Goal: Task Accomplishment & Management: Complete application form

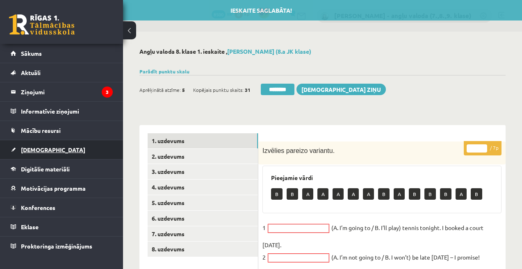
click at [38, 151] on span "[DEMOGRAPHIC_DATA]" at bounding box center [53, 149] width 64 height 7
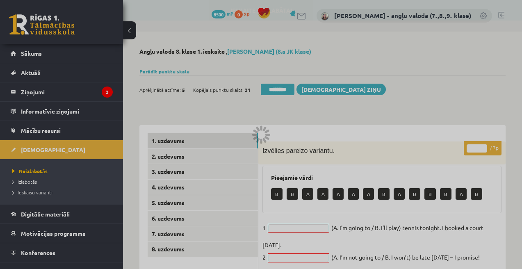
click at [35, 172] on div at bounding box center [261, 134] width 522 height 269
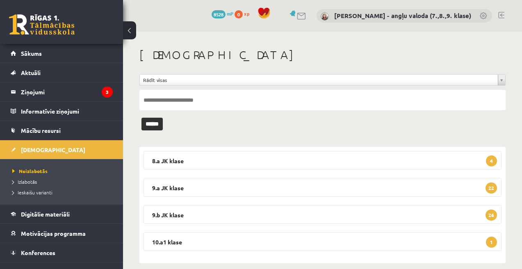
scroll to position [11, 0]
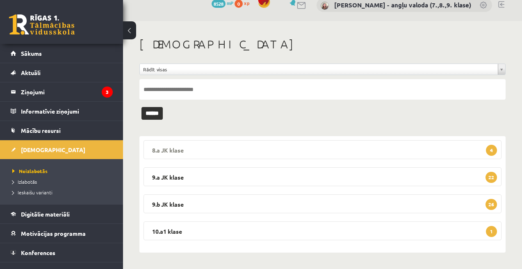
click at [305, 147] on legend "8.a JK klase 4" at bounding box center [323, 149] width 358 height 19
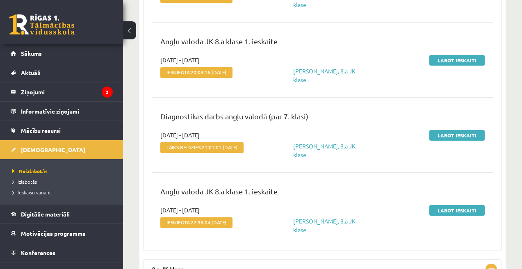
scroll to position [240, 0]
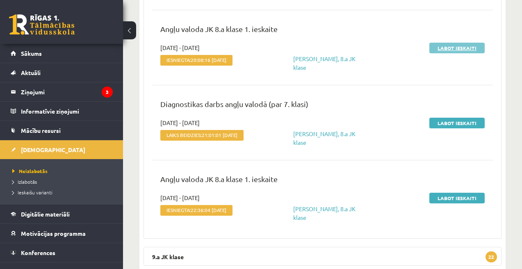
click at [454, 50] on link "Labot ieskaiti" at bounding box center [457, 48] width 55 height 11
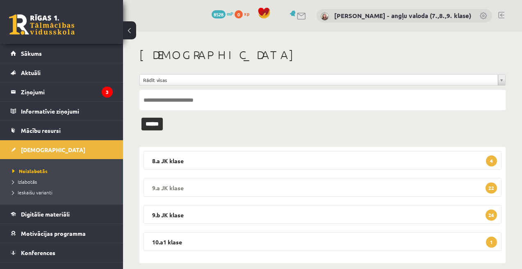
click at [295, 184] on legend "9.a JK klase 22" at bounding box center [323, 187] width 358 height 19
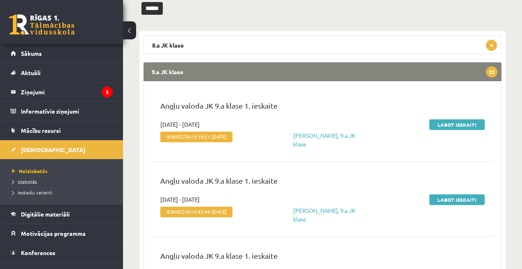
scroll to position [121, 0]
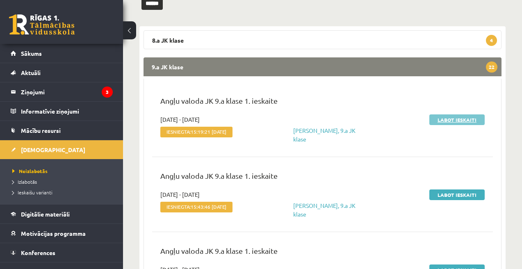
click at [449, 121] on link "Labot ieskaiti" at bounding box center [457, 119] width 55 height 11
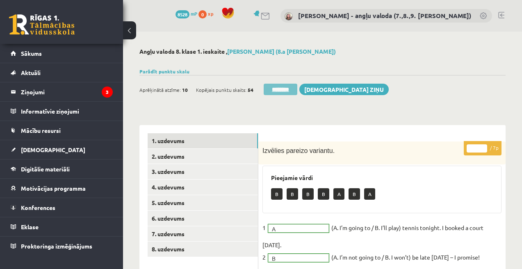
click at [280, 90] on input "********" at bounding box center [281, 89] width 34 height 11
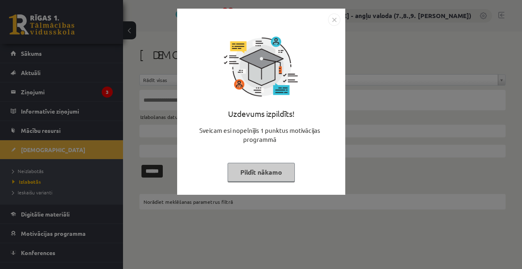
click at [263, 172] on button "Pildīt nākamo" at bounding box center [261, 172] width 67 height 19
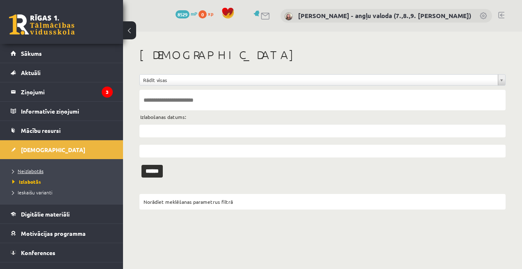
click at [31, 171] on span "Neizlabotās" at bounding box center [27, 171] width 31 height 7
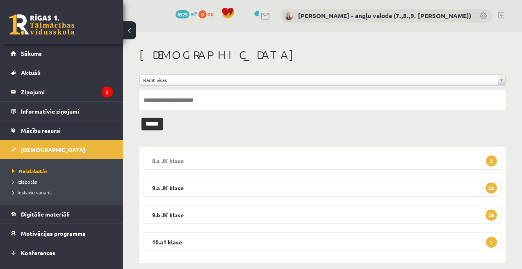
click at [299, 162] on legend "8.a JK klase 3" at bounding box center [323, 160] width 358 height 19
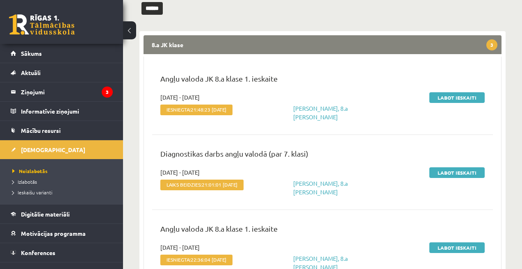
scroll to position [208, 0]
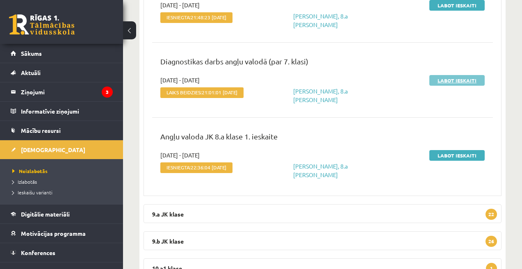
click at [453, 80] on link "Labot ieskaiti" at bounding box center [457, 80] width 55 height 11
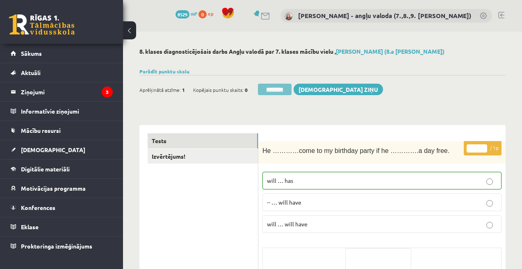
click at [283, 90] on input "********" at bounding box center [275, 89] width 34 height 11
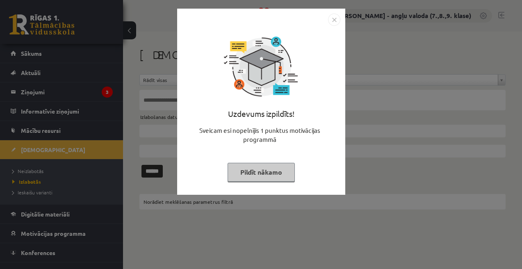
click at [258, 173] on button "Pildīt nākamo" at bounding box center [261, 172] width 67 height 19
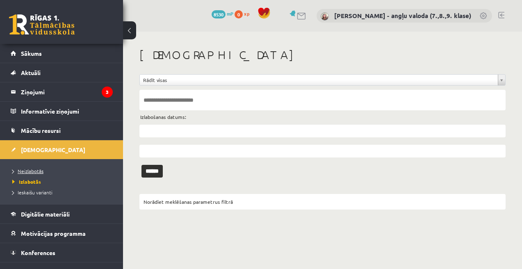
click at [30, 172] on span "Neizlabotās" at bounding box center [27, 171] width 31 height 7
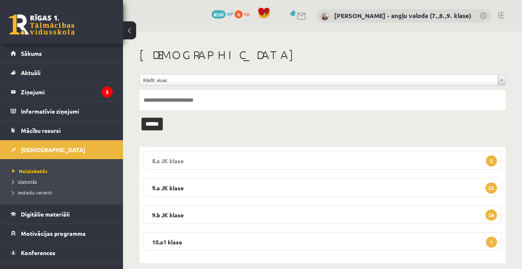
click at [266, 157] on legend "8.a JK klase 2" at bounding box center [323, 160] width 358 height 19
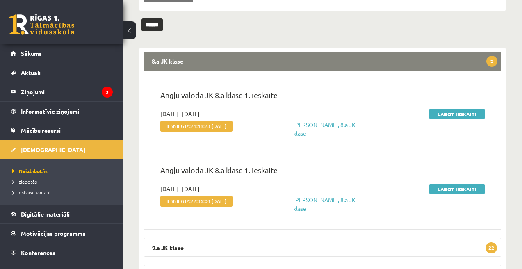
scroll to position [101, 0]
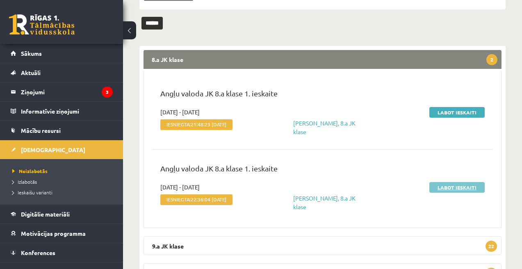
click at [454, 190] on link "Labot ieskaiti" at bounding box center [457, 187] width 55 height 11
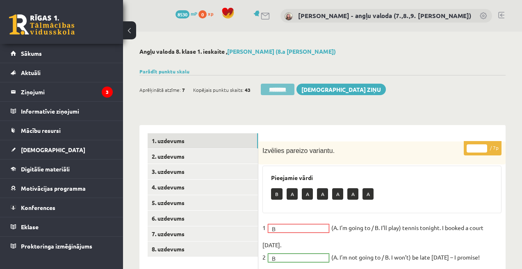
click at [281, 91] on input "********" at bounding box center [278, 89] width 34 height 11
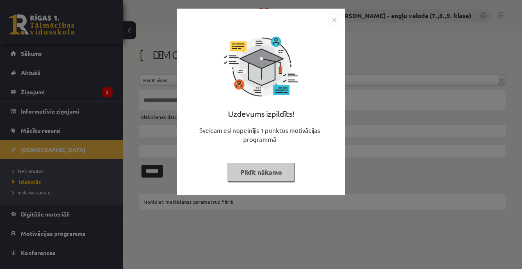
click at [256, 171] on button "Pildīt nākamo" at bounding box center [261, 172] width 67 height 19
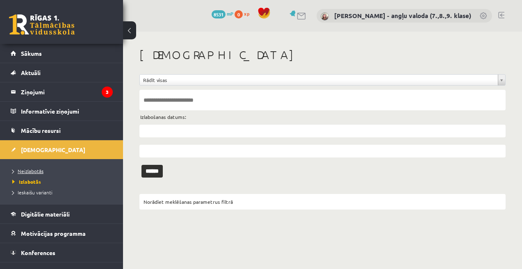
click at [33, 172] on span "Neizlabotās" at bounding box center [27, 171] width 31 height 7
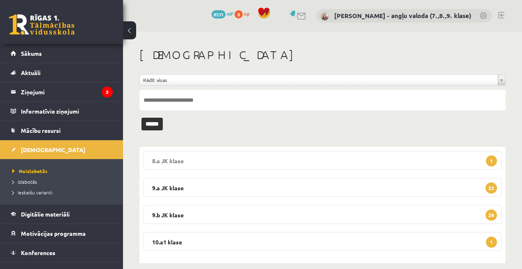
scroll to position [11, 0]
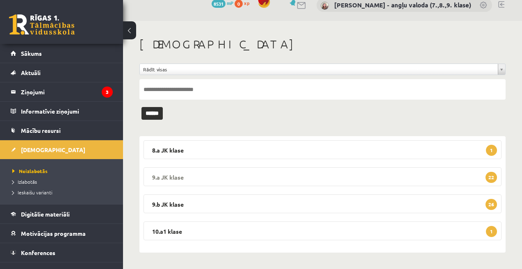
click at [333, 171] on legend "9.a JK klase 22" at bounding box center [323, 176] width 358 height 19
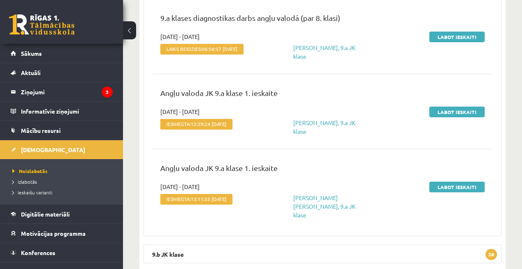
scroll to position [1675, 0]
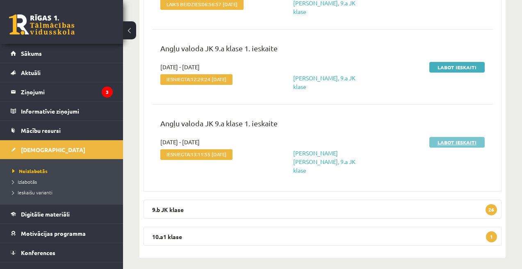
click at [448, 148] on link "Labot ieskaiti" at bounding box center [457, 142] width 55 height 11
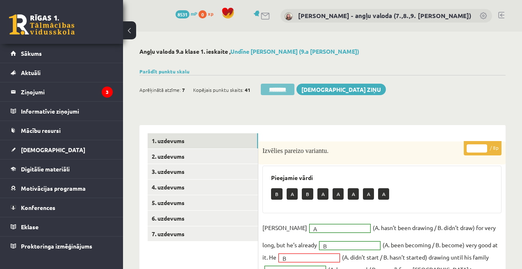
click at [282, 89] on input "********" at bounding box center [278, 89] width 34 height 11
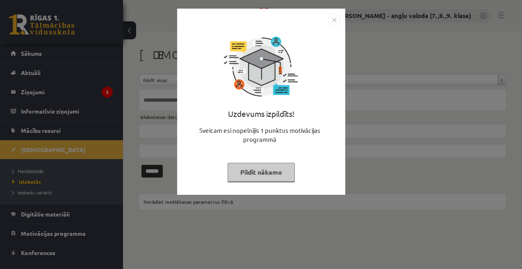
click at [248, 169] on button "Pildīt nākamo" at bounding box center [261, 172] width 67 height 19
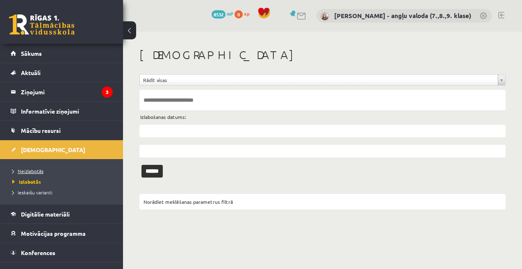
click at [38, 170] on span "Neizlabotās" at bounding box center [27, 171] width 31 height 7
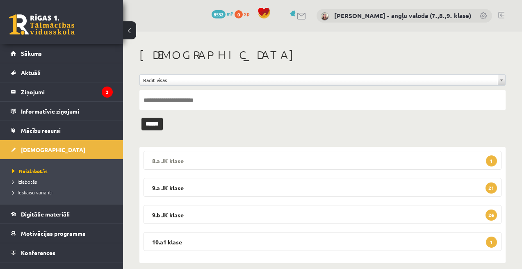
click at [314, 165] on legend "8.a JK klase 1" at bounding box center [323, 160] width 358 height 19
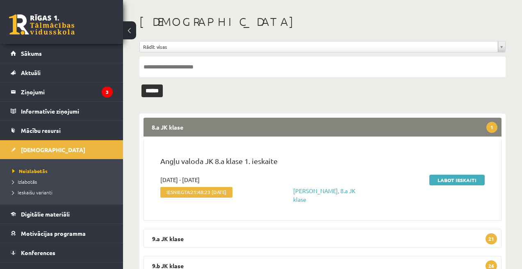
scroll to position [95, 0]
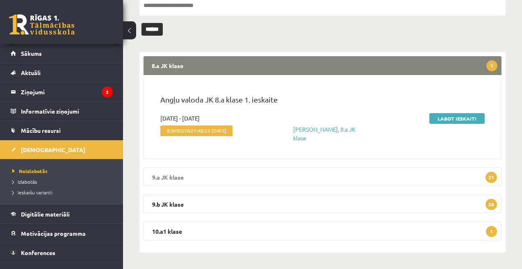
click at [285, 181] on legend "9.a JK klase 21" at bounding box center [323, 176] width 358 height 19
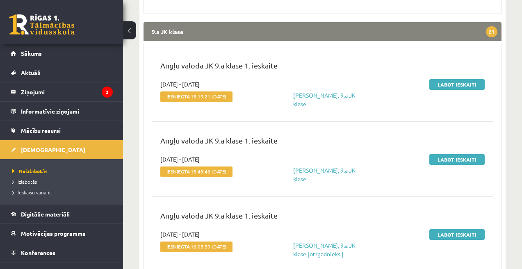
scroll to position [254, 0]
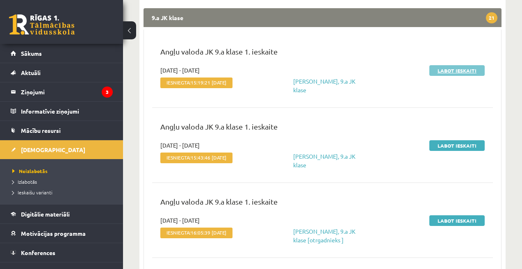
click at [452, 70] on link "Labot ieskaiti" at bounding box center [457, 70] width 55 height 11
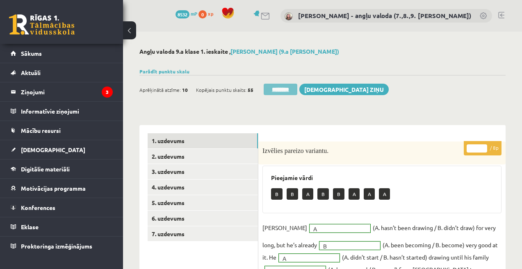
click at [284, 93] on input "********" at bounding box center [281, 89] width 34 height 11
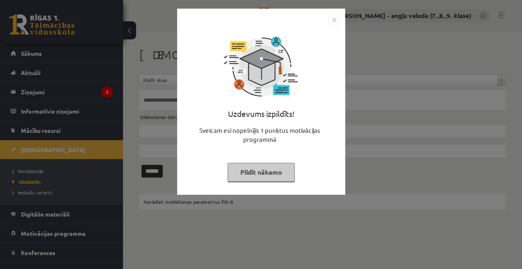
click at [264, 163] on button "Pildīt nākamo" at bounding box center [261, 172] width 67 height 19
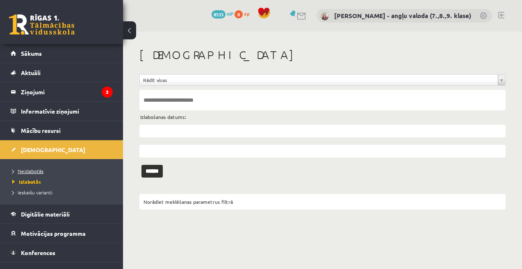
click at [34, 169] on span "Neizlabotās" at bounding box center [27, 171] width 31 height 7
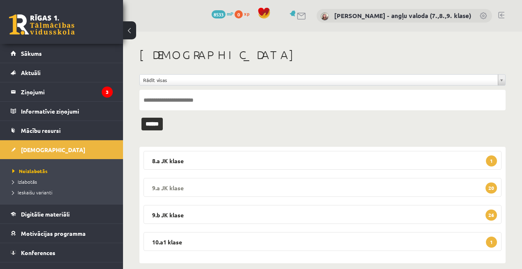
click at [330, 181] on legend "9.a JK klase 20" at bounding box center [323, 187] width 358 height 19
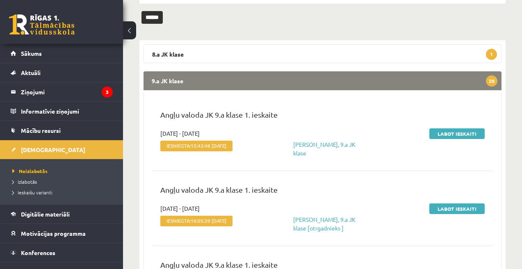
scroll to position [116, 0]
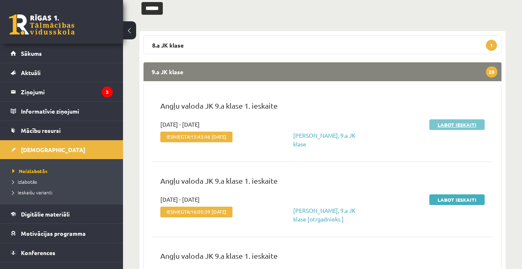
click at [452, 123] on link "Labot ieskaiti" at bounding box center [457, 124] width 55 height 11
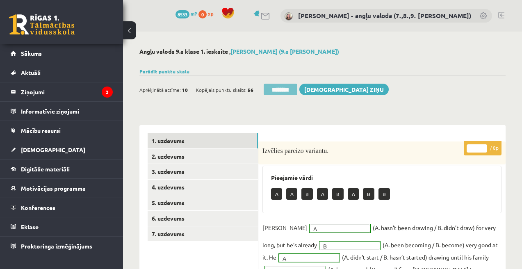
click at [282, 89] on input "********" at bounding box center [281, 89] width 34 height 11
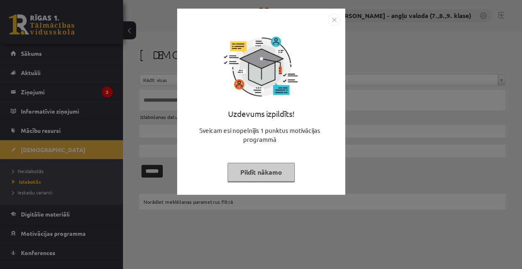
click at [262, 179] on button "Pildīt nākamo" at bounding box center [261, 172] width 67 height 19
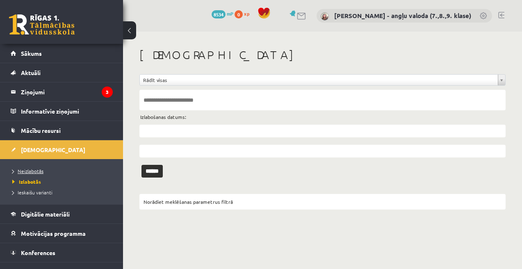
click at [34, 171] on span "Neizlabotās" at bounding box center [27, 171] width 31 height 7
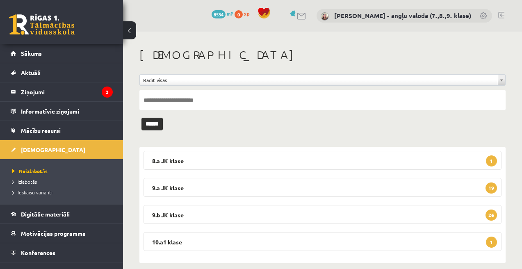
scroll to position [11, 0]
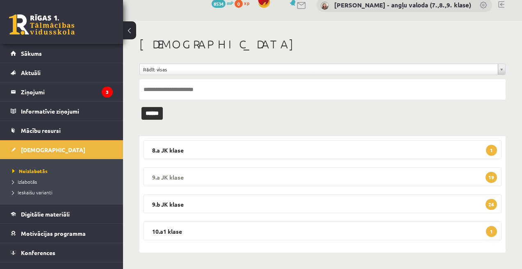
click at [313, 174] on legend "9.a JK klase 19" at bounding box center [323, 176] width 358 height 19
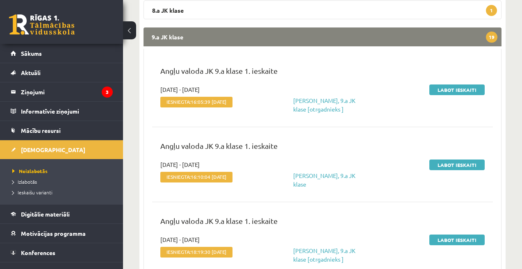
scroll to position [158, 0]
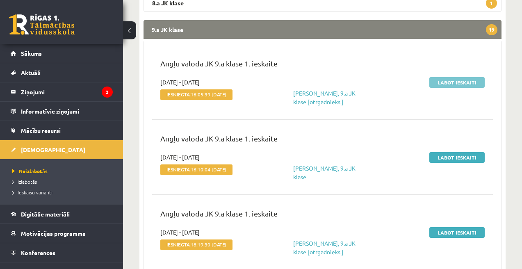
click at [456, 84] on link "Labot ieskaiti" at bounding box center [457, 82] width 55 height 11
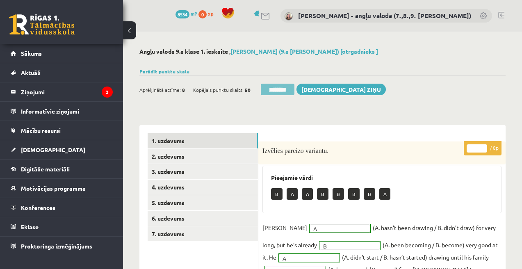
click at [281, 88] on input "********" at bounding box center [278, 89] width 34 height 11
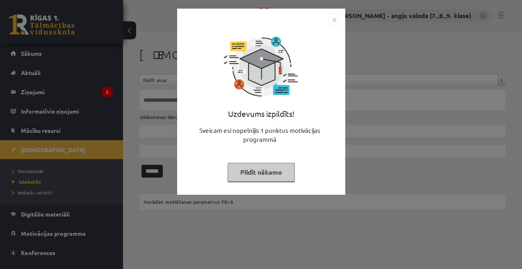
click at [254, 173] on button "Pildīt nākamo" at bounding box center [261, 172] width 67 height 19
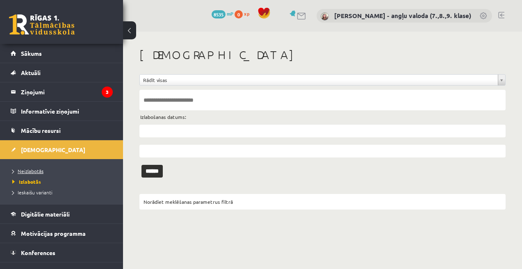
click at [32, 169] on span "Neizlabotās" at bounding box center [27, 171] width 31 height 7
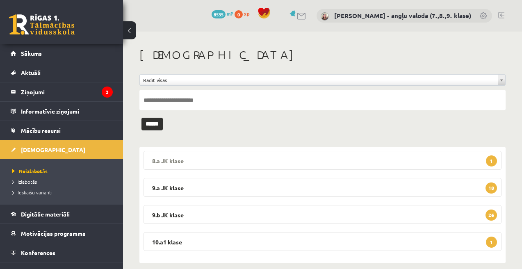
scroll to position [11, 0]
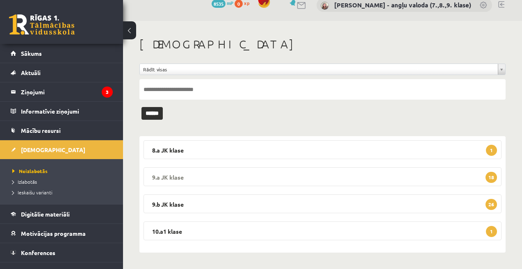
click at [315, 174] on legend "9.a JK klase 18" at bounding box center [323, 176] width 358 height 19
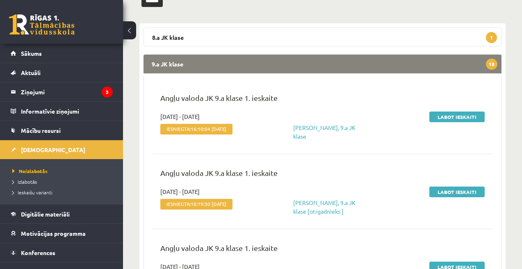
scroll to position [125, 0]
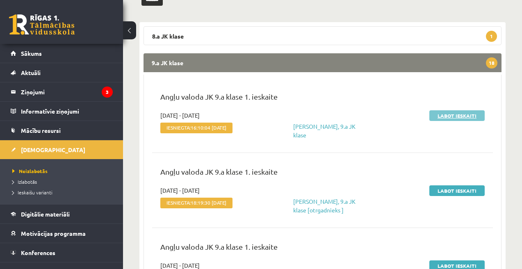
click at [457, 113] on link "Labot ieskaiti" at bounding box center [457, 115] width 55 height 11
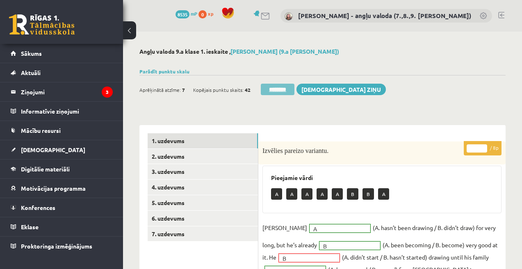
click at [268, 87] on input "********" at bounding box center [278, 89] width 34 height 11
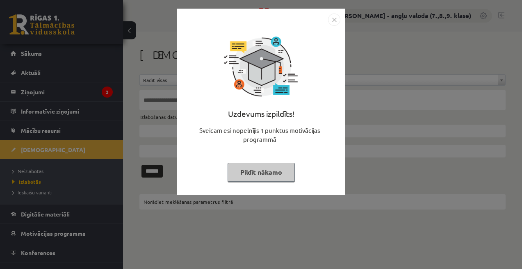
click at [274, 165] on button "Pildīt nākamo" at bounding box center [261, 172] width 67 height 19
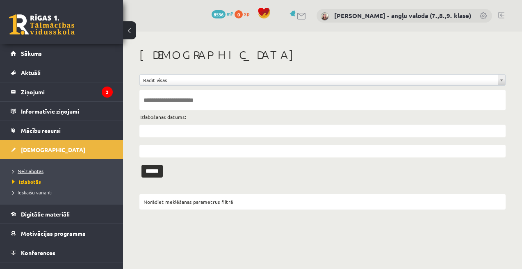
click at [31, 170] on span "Neizlabotās" at bounding box center [27, 171] width 31 height 7
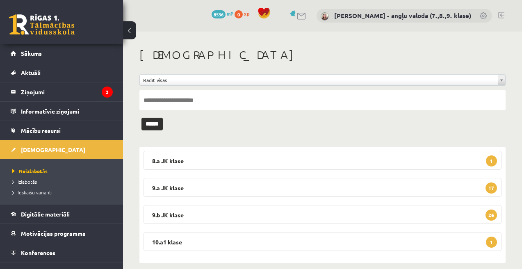
scroll to position [11, 0]
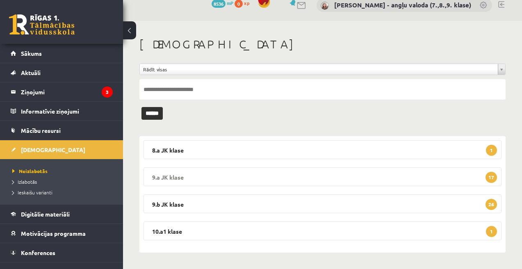
click at [286, 172] on legend "9.a JK klase 17" at bounding box center [323, 176] width 358 height 19
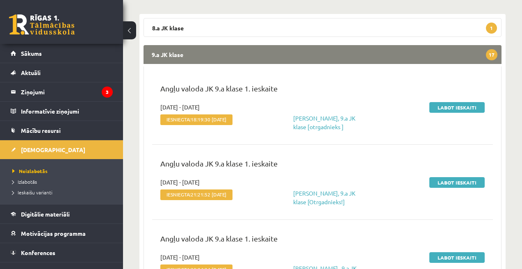
scroll to position [158, 0]
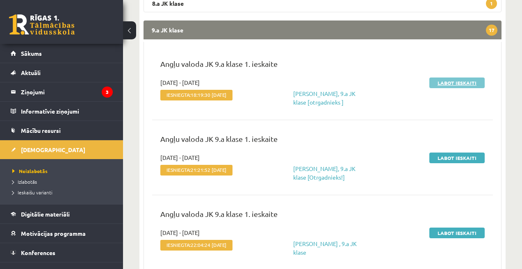
click at [450, 85] on link "Labot ieskaiti" at bounding box center [457, 83] width 55 height 11
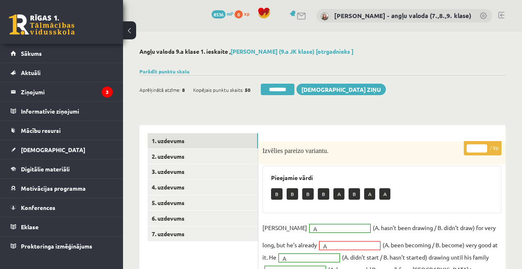
click at [255, 83] on div "Aprēķinātā atzīme: 8 Kopējais punktu skaits: 50 ******** [DEMOGRAPHIC_DATA] ziņu" at bounding box center [323, 86] width 366 height 23
click at [278, 85] on input "********" at bounding box center [278, 89] width 34 height 11
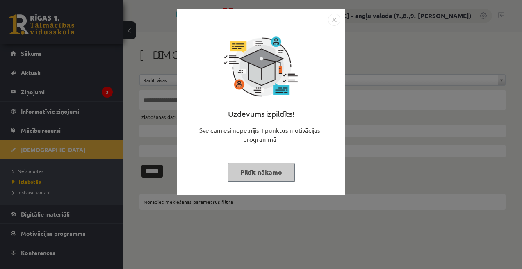
click at [260, 166] on button "Pildīt nākamo" at bounding box center [261, 172] width 67 height 19
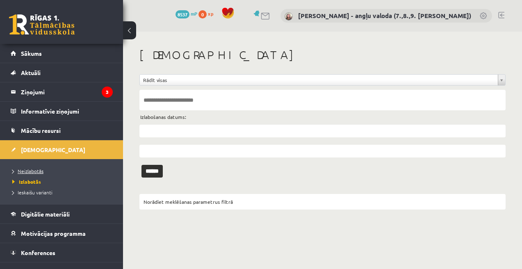
click at [42, 170] on span "Neizlabotās" at bounding box center [27, 171] width 31 height 7
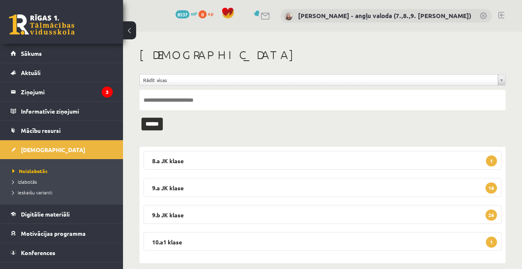
scroll to position [11, 0]
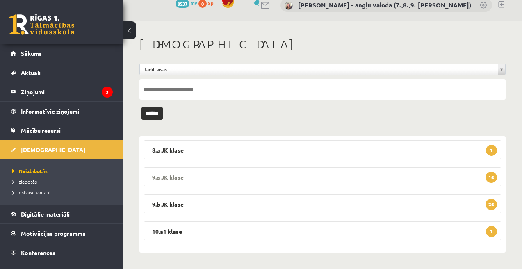
click at [261, 176] on legend "9.a JK klase 16" at bounding box center [323, 176] width 358 height 19
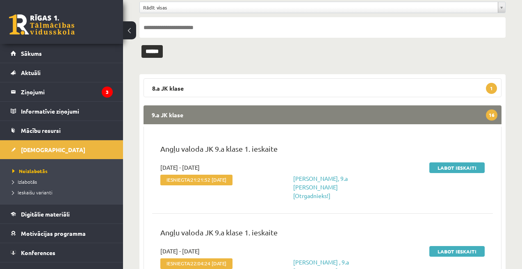
scroll to position [126, 0]
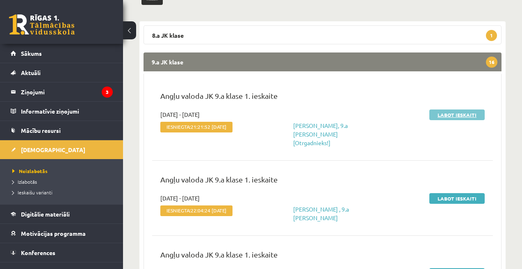
click at [460, 115] on link "Labot ieskaiti" at bounding box center [457, 115] width 55 height 11
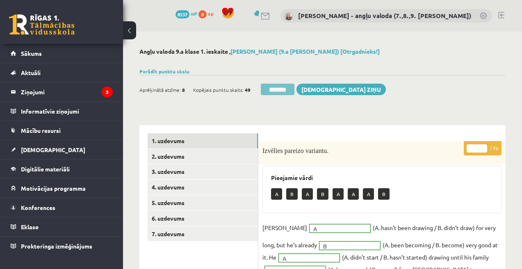
click at [281, 91] on input "********" at bounding box center [278, 89] width 34 height 11
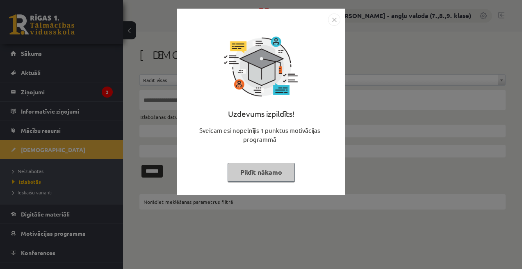
click at [253, 172] on button "Pildīt nākamo" at bounding box center [261, 172] width 67 height 19
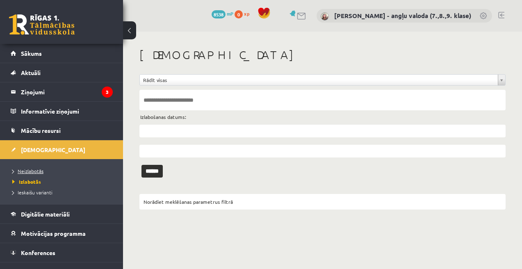
click at [29, 170] on span "Neizlabotās" at bounding box center [27, 171] width 31 height 7
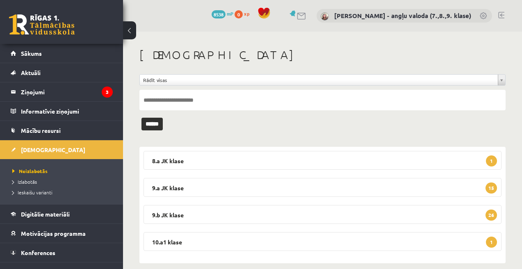
scroll to position [11, 0]
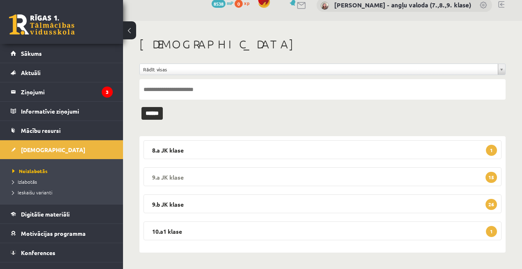
click at [284, 176] on legend "9.a JK klase 15" at bounding box center [323, 176] width 358 height 19
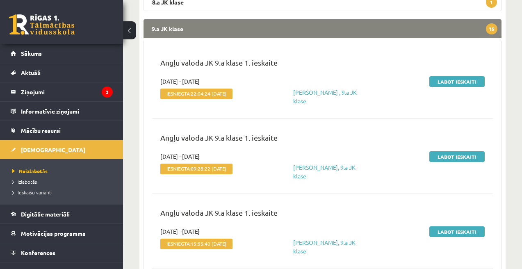
scroll to position [188, 0]
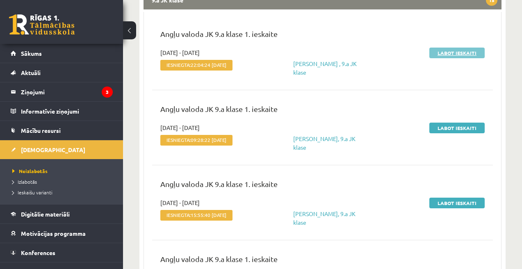
click at [463, 52] on link "Labot ieskaiti" at bounding box center [457, 53] width 55 height 11
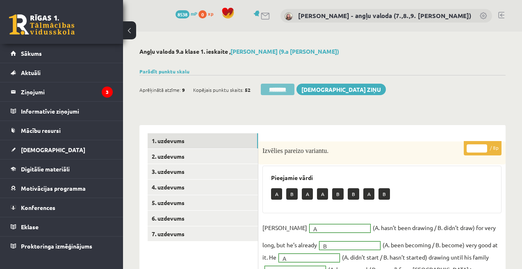
click at [275, 87] on input "********" at bounding box center [278, 89] width 34 height 11
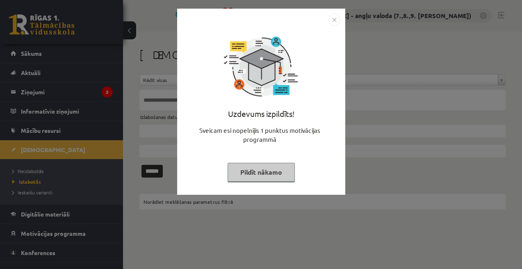
click at [263, 168] on button "Pildīt nākamo" at bounding box center [261, 172] width 67 height 19
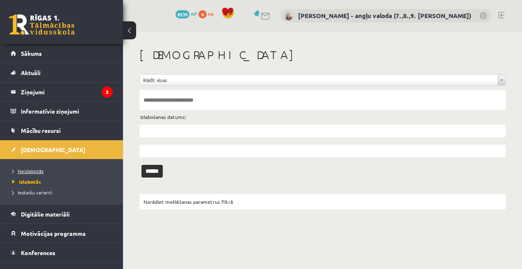
click at [35, 169] on span "Neizlabotās" at bounding box center [27, 171] width 31 height 7
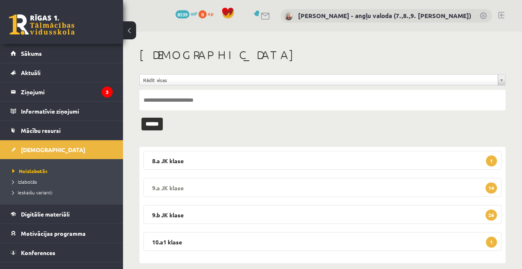
click at [276, 188] on legend "9.a JK klase 14" at bounding box center [323, 187] width 358 height 19
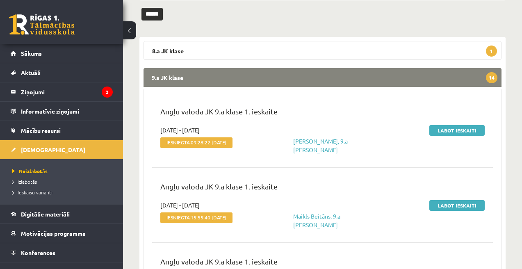
scroll to position [139, 0]
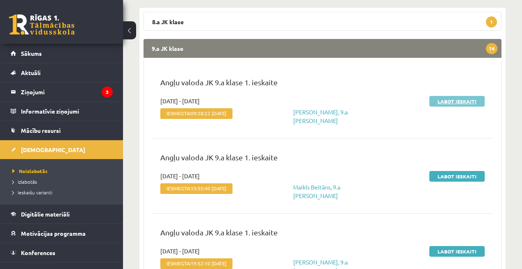
click at [461, 102] on link "Labot ieskaiti" at bounding box center [457, 101] width 55 height 11
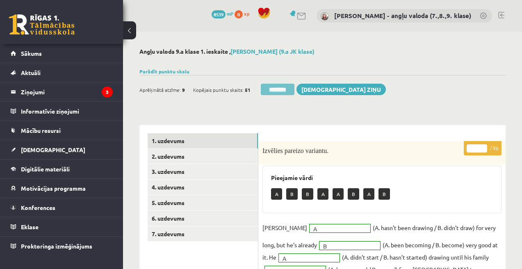
click at [285, 87] on input "********" at bounding box center [278, 89] width 34 height 11
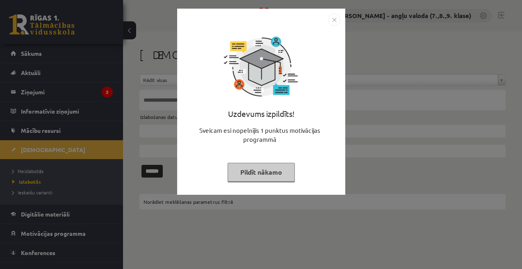
click at [268, 172] on button "Pildīt nākamo" at bounding box center [261, 172] width 67 height 19
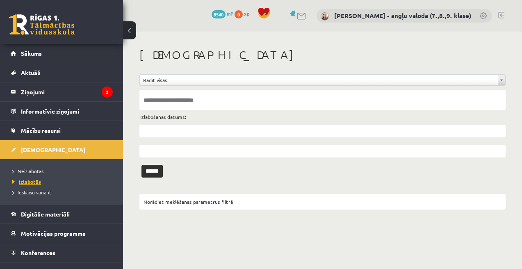
click at [29, 180] on span "Izlabotās" at bounding box center [26, 182] width 29 height 7
click at [24, 180] on span "Izlabotās" at bounding box center [26, 182] width 29 height 7
click at [27, 173] on span "Neizlabotās" at bounding box center [27, 171] width 31 height 7
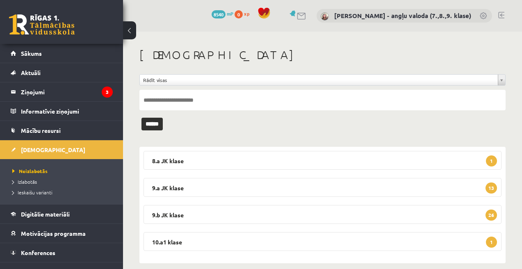
scroll to position [11, 0]
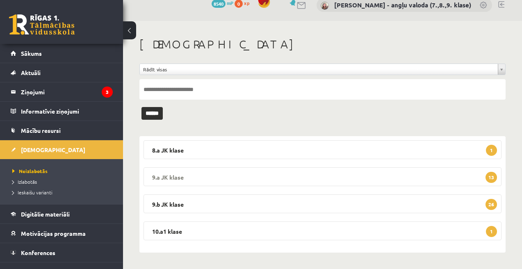
click at [220, 176] on legend "9.a JK klase 13" at bounding box center [323, 176] width 358 height 19
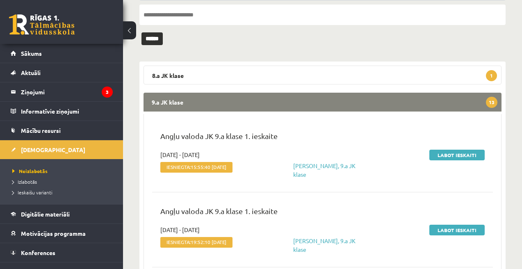
scroll to position [86, 0]
click at [454, 152] on link "Labot ieskaiti" at bounding box center [457, 154] width 55 height 11
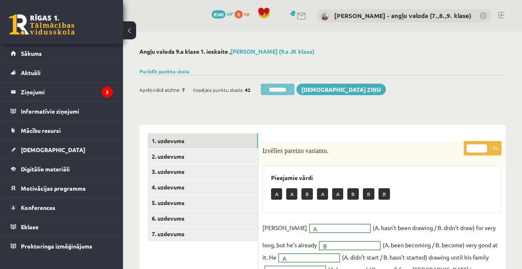
click at [282, 89] on input "********" at bounding box center [278, 89] width 34 height 11
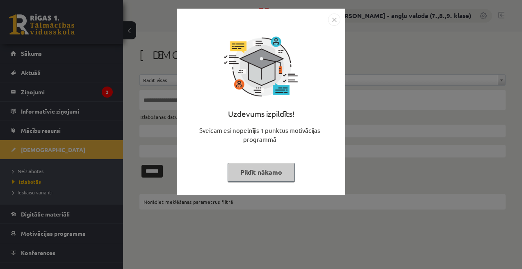
click at [255, 174] on button "Pildīt nākamo" at bounding box center [261, 172] width 67 height 19
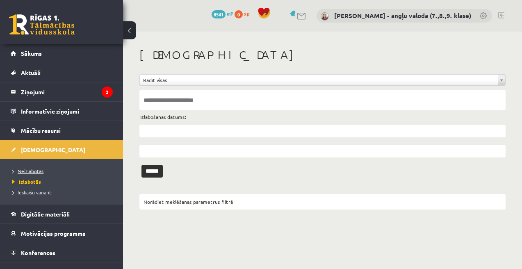
click at [37, 170] on span "Neizlabotās" at bounding box center [27, 171] width 31 height 7
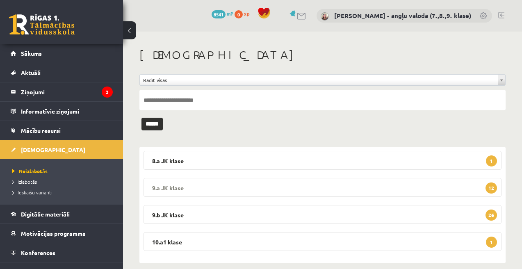
click at [251, 195] on legend "9.a JK klase 12" at bounding box center [323, 187] width 358 height 19
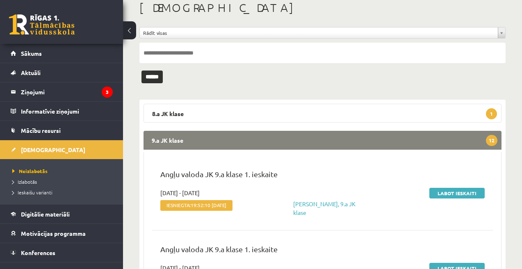
scroll to position [66, 0]
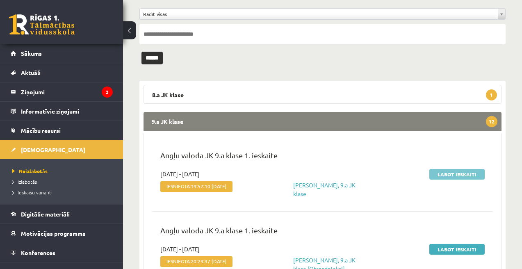
click at [455, 170] on link "Labot ieskaiti" at bounding box center [457, 174] width 55 height 11
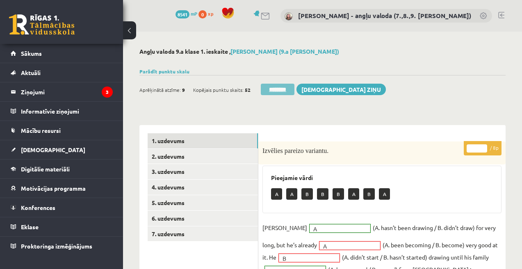
click at [277, 92] on input "********" at bounding box center [278, 89] width 34 height 11
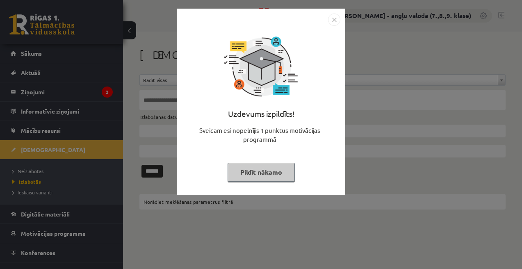
click at [250, 176] on button "Pildīt nākamo" at bounding box center [261, 172] width 67 height 19
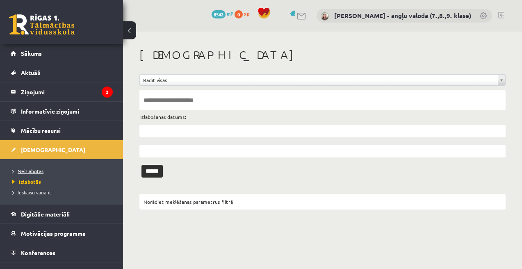
click at [34, 172] on span "Neizlabotās" at bounding box center [27, 171] width 31 height 7
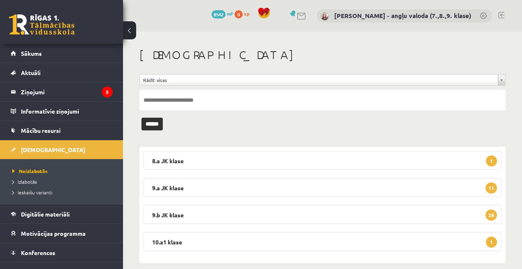
click at [330, 182] on legend "9.a JK klase 11" at bounding box center [323, 187] width 358 height 19
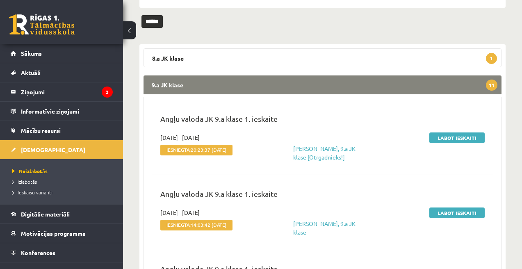
scroll to position [104, 0]
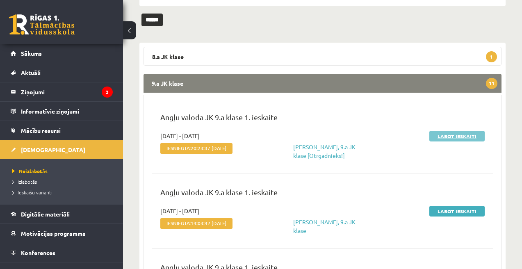
click at [459, 136] on link "Labot ieskaiti" at bounding box center [457, 136] width 55 height 11
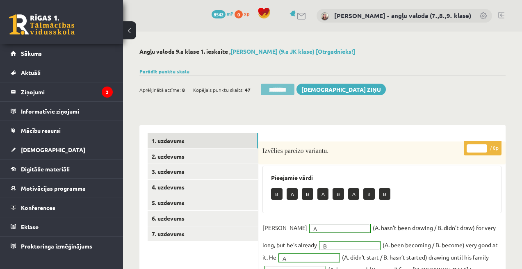
click at [283, 89] on input "********" at bounding box center [278, 89] width 34 height 11
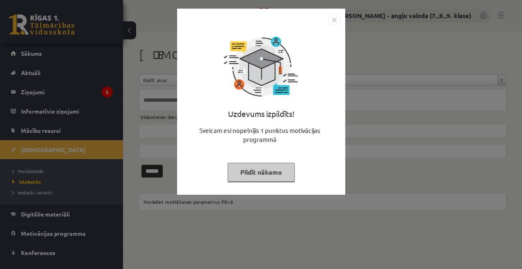
click at [264, 176] on button "Pildīt nākamo" at bounding box center [261, 172] width 67 height 19
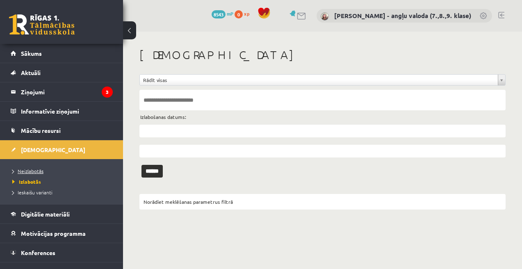
click at [34, 169] on span "Neizlabotās" at bounding box center [27, 171] width 31 height 7
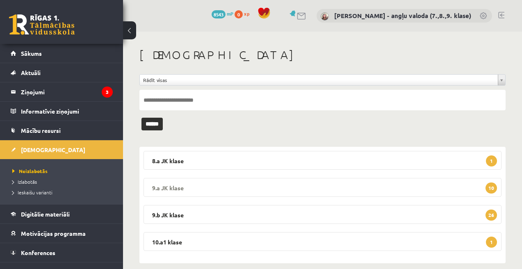
click at [250, 186] on legend "9.a JK klase 10" at bounding box center [323, 187] width 358 height 19
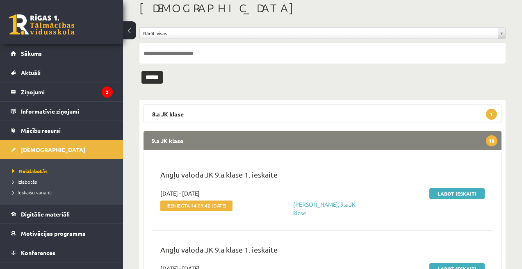
scroll to position [56, 0]
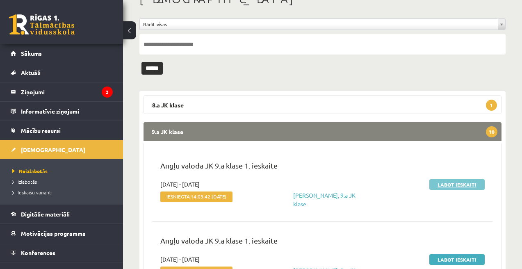
click at [441, 185] on link "Labot ieskaiti" at bounding box center [457, 184] width 55 height 11
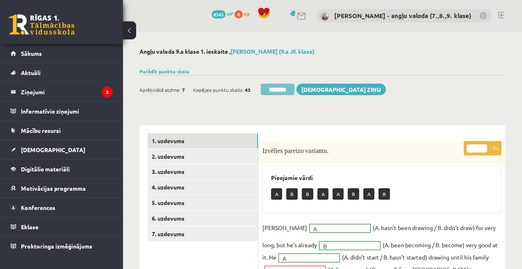
click at [287, 89] on input "********" at bounding box center [278, 89] width 34 height 11
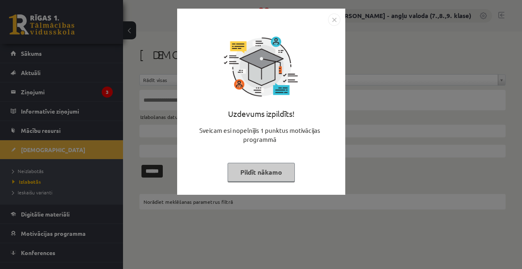
click at [260, 174] on button "Pildīt nākamo" at bounding box center [261, 172] width 67 height 19
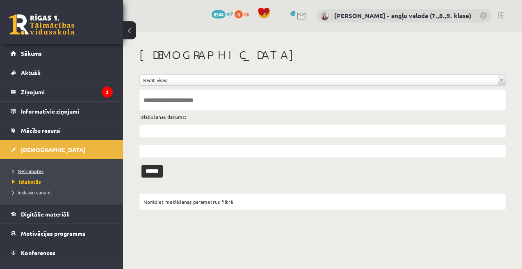
click at [38, 167] on link "Neizlabotās" at bounding box center [63, 170] width 103 height 7
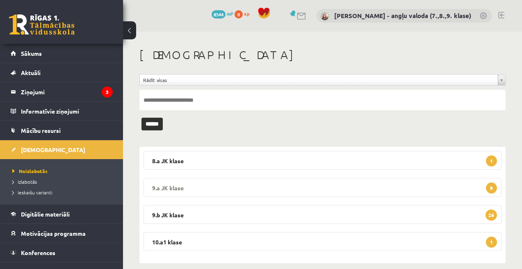
click at [310, 182] on legend "9.a JK klase 9" at bounding box center [323, 187] width 358 height 19
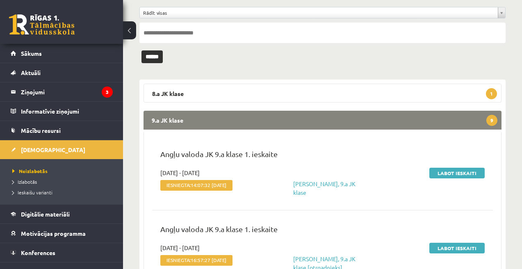
scroll to position [69, 0]
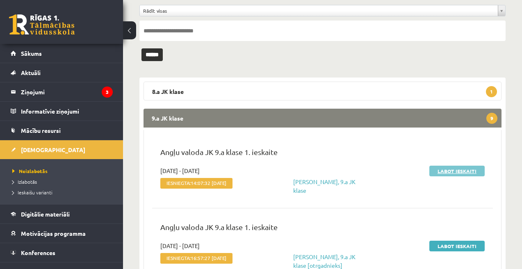
click at [453, 169] on link "Labot ieskaiti" at bounding box center [457, 171] width 55 height 11
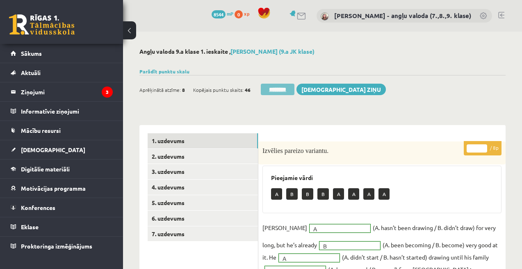
click at [279, 89] on input "********" at bounding box center [278, 89] width 34 height 11
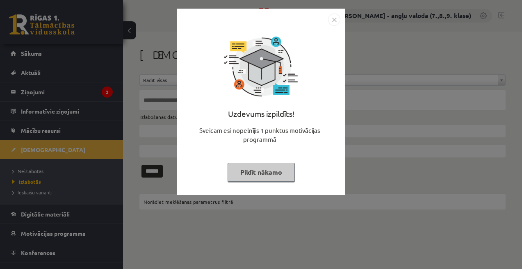
click at [270, 168] on button "Pildīt nākamo" at bounding box center [261, 172] width 67 height 19
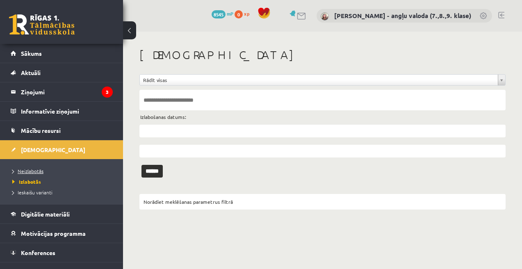
click at [26, 171] on span "Neizlabotās" at bounding box center [27, 171] width 31 height 7
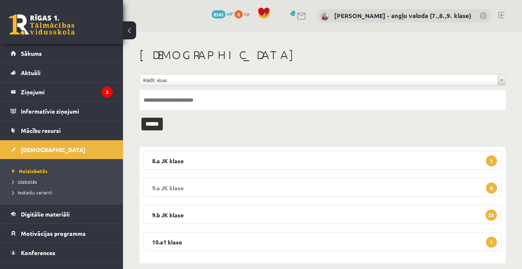
click at [253, 186] on legend "9.a JK klase 8" at bounding box center [323, 187] width 358 height 19
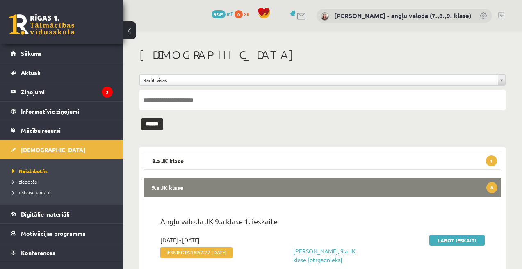
scroll to position [99, 0]
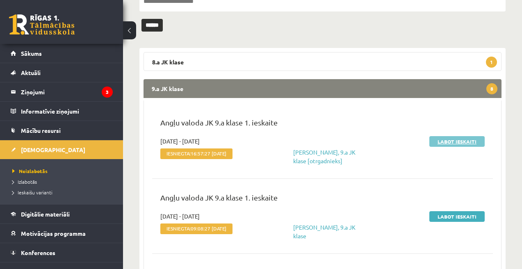
click at [452, 141] on link "Labot ieskaiti" at bounding box center [457, 141] width 55 height 11
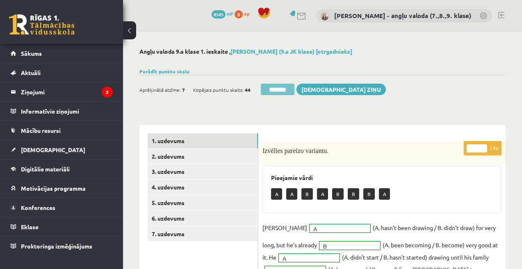
click at [278, 88] on input "********" at bounding box center [278, 89] width 34 height 11
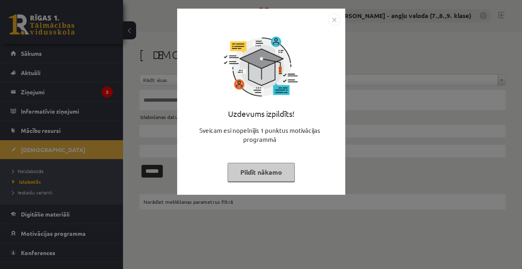
click at [260, 171] on button "Pildīt nākamo" at bounding box center [261, 172] width 67 height 19
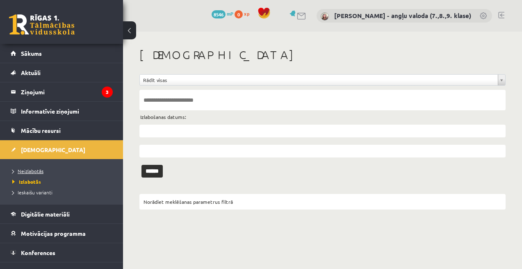
click at [32, 169] on span "Neizlabotās" at bounding box center [27, 171] width 31 height 7
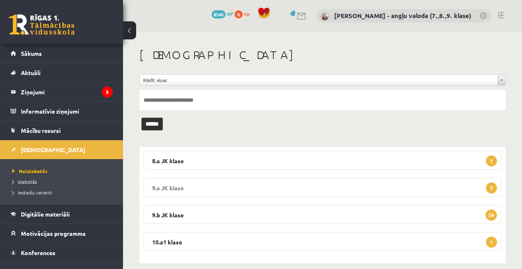
click at [273, 191] on legend "9.a JK klase 7" at bounding box center [323, 187] width 358 height 19
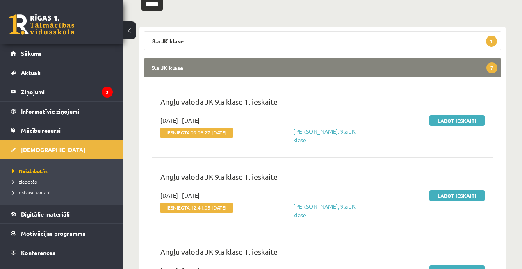
scroll to position [122, 0]
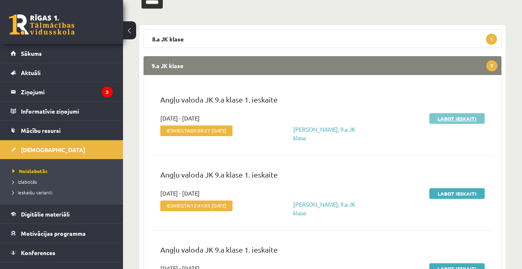
click at [459, 118] on link "Labot ieskaiti" at bounding box center [457, 118] width 55 height 11
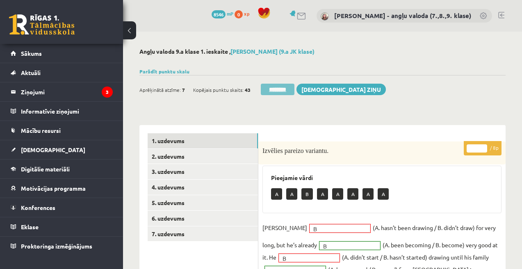
click at [295, 89] on input "********" at bounding box center [278, 89] width 34 height 11
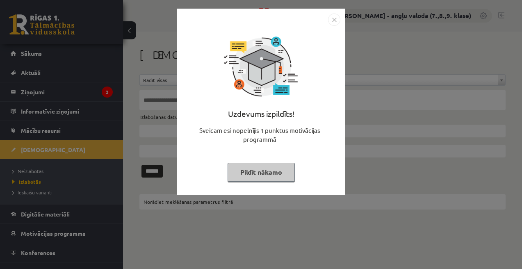
click at [269, 174] on button "Pildīt nākamo" at bounding box center [261, 172] width 67 height 19
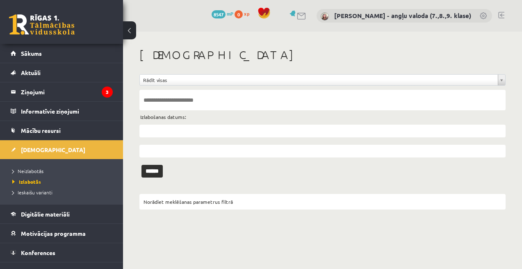
click at [30, 166] on li "Neizlabotās" at bounding box center [63, 171] width 103 height 11
click at [26, 171] on span "Neizlabotās" at bounding box center [29, 171] width 35 height 7
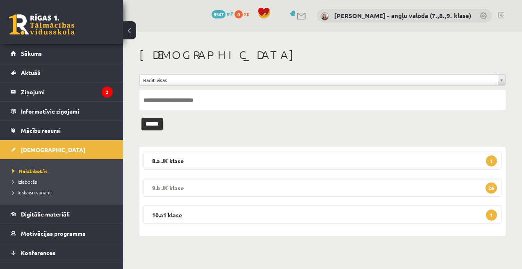
click at [253, 188] on legend "9.b JK klase 26" at bounding box center [323, 187] width 358 height 19
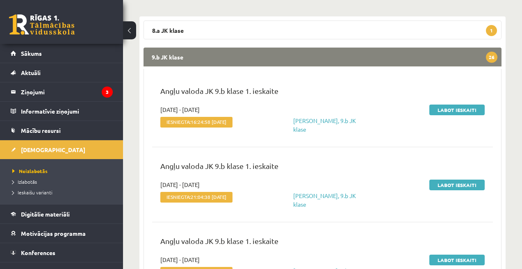
scroll to position [140, 0]
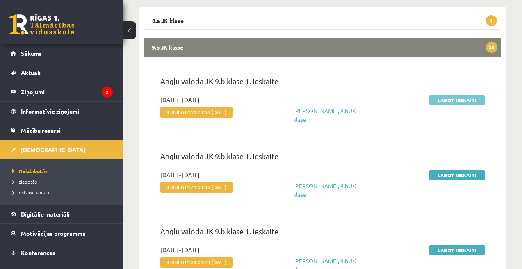
click at [454, 99] on link "Labot ieskaiti" at bounding box center [457, 100] width 55 height 11
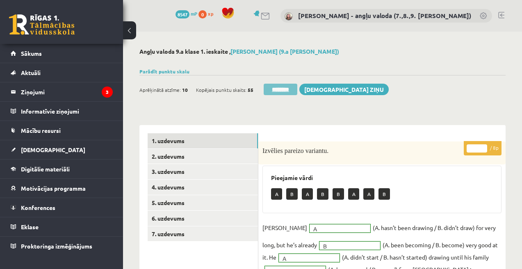
click at [284, 90] on input "********" at bounding box center [281, 89] width 34 height 11
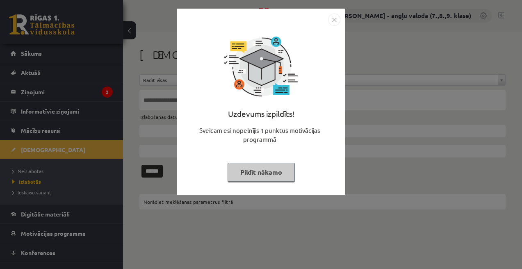
click at [253, 172] on button "Pildīt nākamo" at bounding box center [261, 172] width 67 height 19
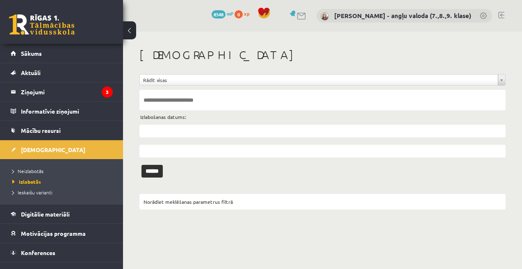
click at [32, 167] on li "Neizlabotās" at bounding box center [63, 171] width 103 height 11
click at [28, 172] on span "Neizlabotās" at bounding box center [29, 171] width 35 height 7
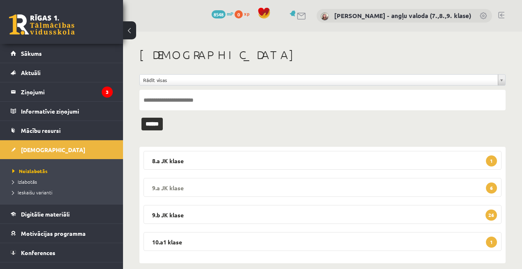
click at [295, 180] on legend "9.a JK klase 6" at bounding box center [323, 187] width 358 height 19
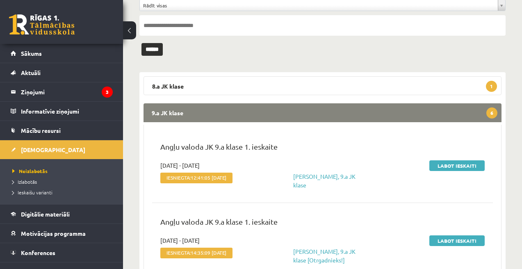
scroll to position [77, 0]
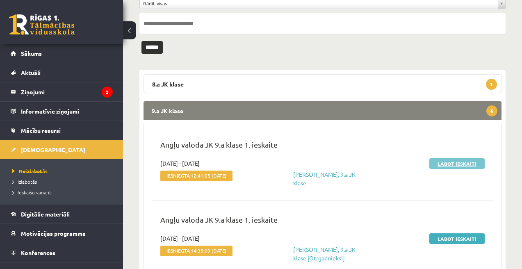
click at [459, 161] on link "Labot ieskaiti" at bounding box center [457, 163] width 55 height 11
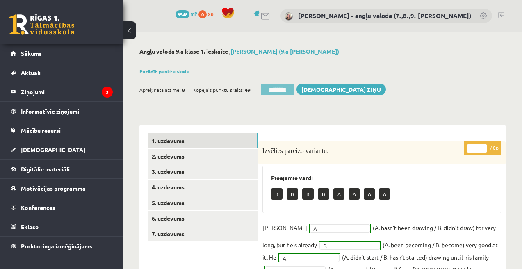
click at [284, 92] on input "********" at bounding box center [278, 89] width 34 height 11
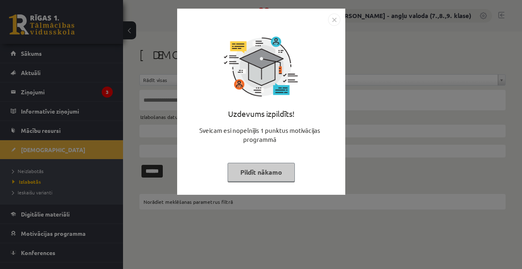
click at [234, 174] on button "Pildīt nākamo" at bounding box center [261, 172] width 67 height 19
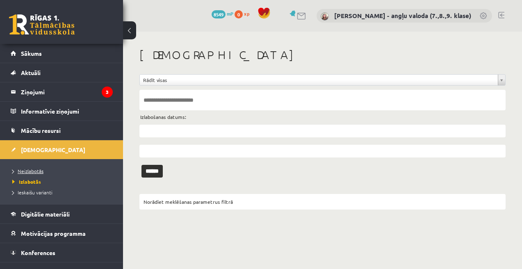
click at [35, 172] on span "Neizlabotās" at bounding box center [27, 171] width 31 height 7
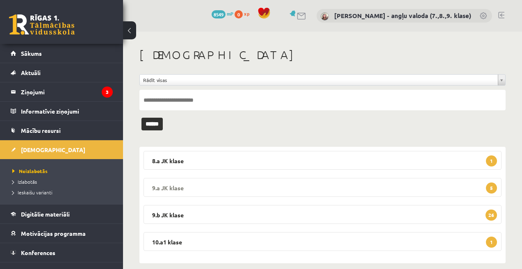
click at [297, 187] on legend "9.a JK klase 5" at bounding box center [323, 187] width 358 height 19
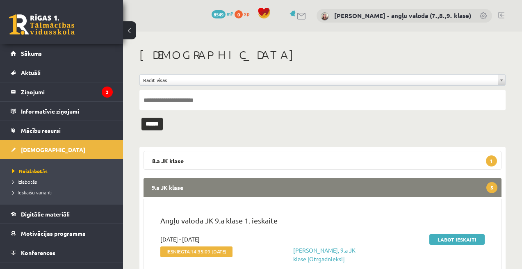
scroll to position [50, 0]
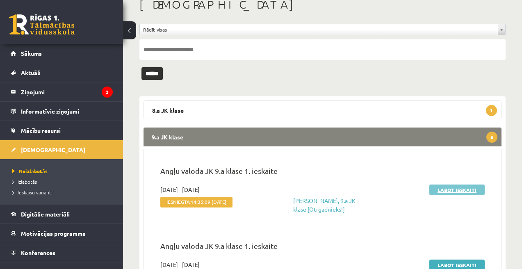
click at [451, 187] on link "Labot ieskaiti" at bounding box center [457, 190] width 55 height 11
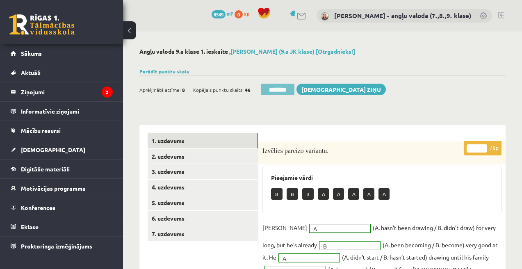
click at [291, 92] on input "********" at bounding box center [278, 89] width 34 height 11
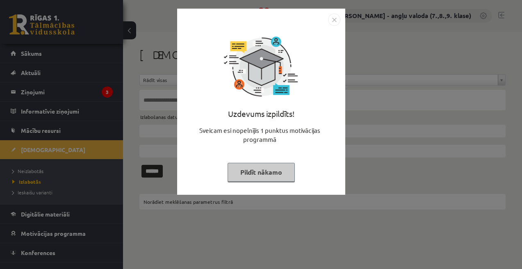
click at [258, 172] on button "Pildīt nākamo" at bounding box center [261, 172] width 67 height 19
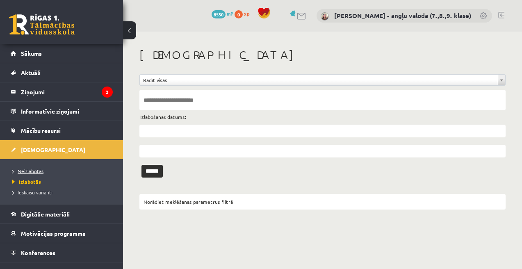
click at [37, 169] on span "Neizlabotās" at bounding box center [27, 171] width 31 height 7
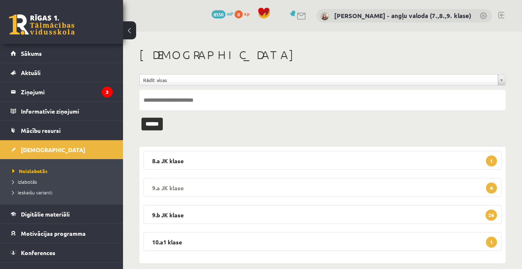
click at [277, 193] on legend "9.a JK klase 4" at bounding box center [323, 187] width 358 height 19
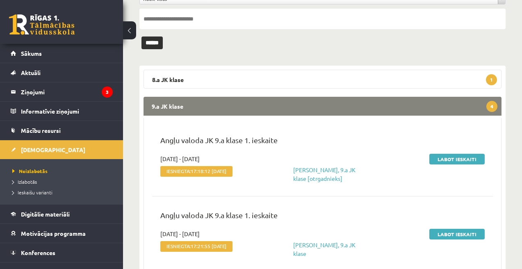
scroll to position [103, 0]
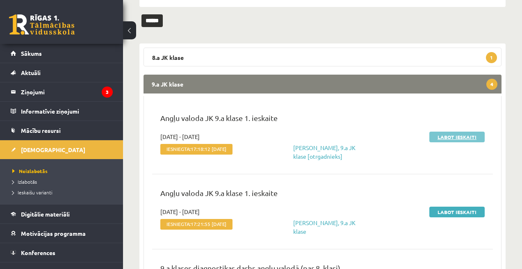
click at [457, 140] on link "Labot ieskaiti" at bounding box center [457, 137] width 55 height 11
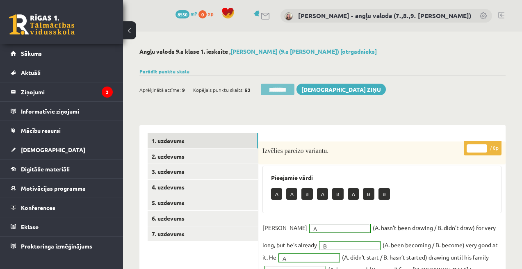
click at [289, 90] on input "********" at bounding box center [278, 89] width 34 height 11
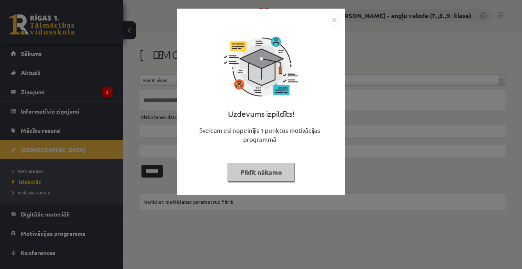
click at [266, 172] on button "Pildīt nākamo" at bounding box center [261, 172] width 67 height 19
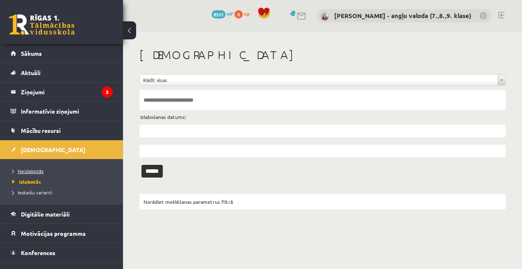
click at [25, 172] on span "Neizlabotās" at bounding box center [27, 171] width 31 height 7
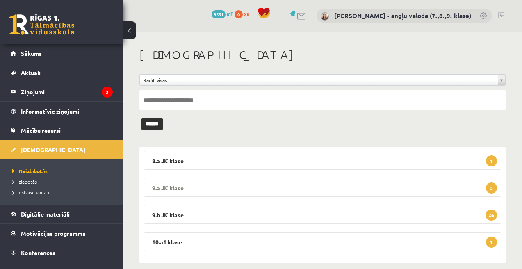
click at [255, 186] on legend "9.a JK klase 3" at bounding box center [323, 187] width 358 height 19
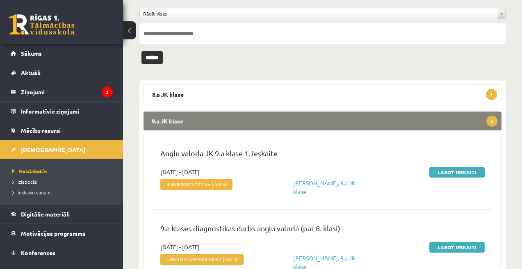
scroll to position [79, 0]
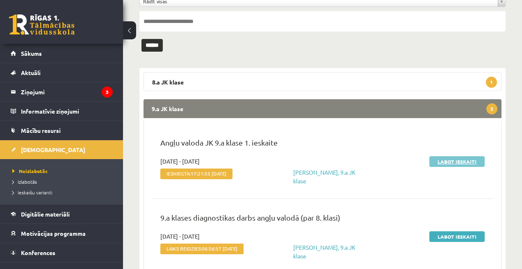
click at [463, 157] on link "Labot ieskaiti" at bounding box center [457, 161] width 55 height 11
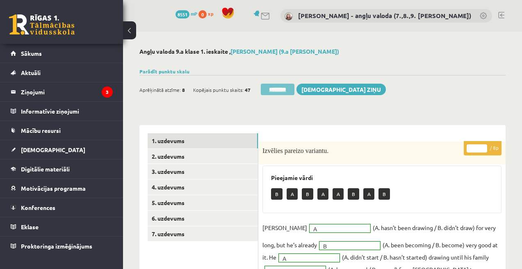
click at [285, 85] on input "********" at bounding box center [278, 89] width 34 height 11
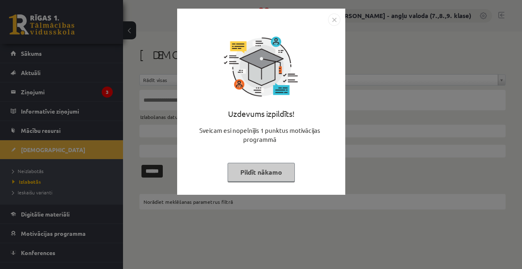
click at [283, 171] on button "Pildīt nākamo" at bounding box center [261, 172] width 67 height 19
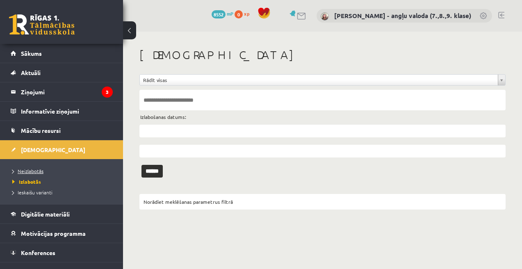
click at [30, 171] on span "Neizlabotās" at bounding box center [27, 171] width 31 height 7
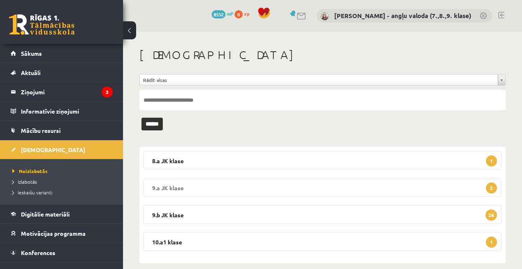
click at [253, 184] on legend "9.a JK klase 2" at bounding box center [323, 187] width 358 height 19
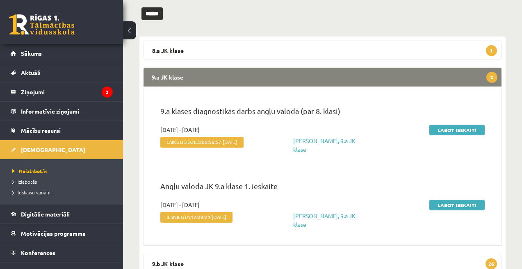
scroll to position [112, 0]
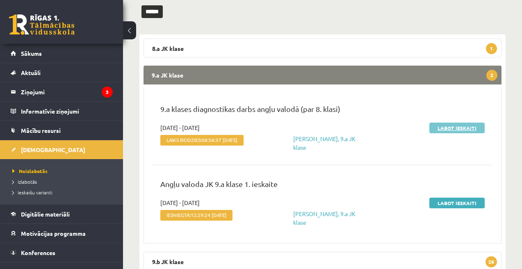
click at [466, 127] on link "Labot ieskaiti" at bounding box center [457, 128] width 55 height 11
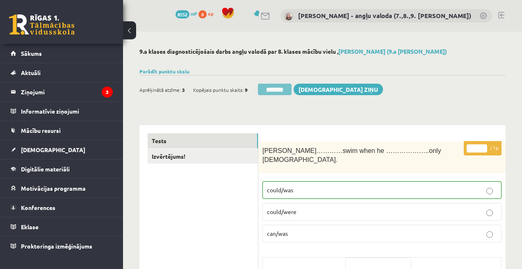
click at [278, 89] on input "********" at bounding box center [275, 89] width 34 height 11
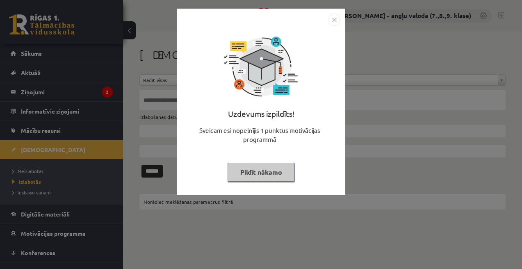
click at [246, 174] on button "Pildīt nākamo" at bounding box center [261, 172] width 67 height 19
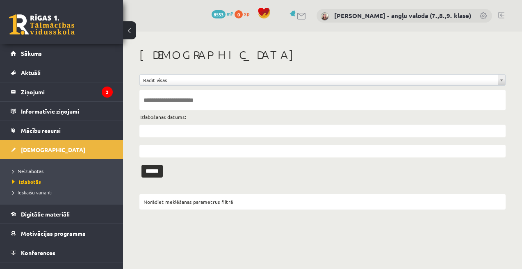
click at [30, 166] on li "Neizlabotās" at bounding box center [63, 171] width 103 height 11
click at [28, 169] on span "Neizlabotās" at bounding box center [29, 171] width 35 height 7
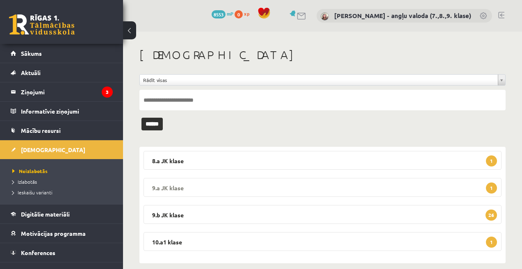
click at [268, 185] on legend "9.a JK klase 1" at bounding box center [323, 187] width 358 height 19
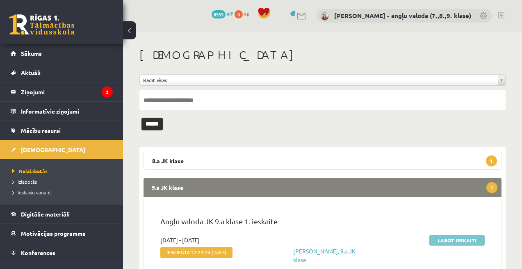
click at [453, 238] on link "Labot ieskaiti" at bounding box center [457, 240] width 55 height 11
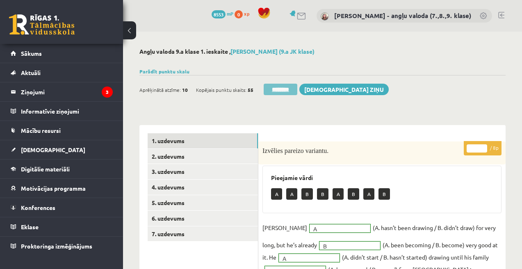
click at [289, 89] on input "********" at bounding box center [281, 89] width 34 height 11
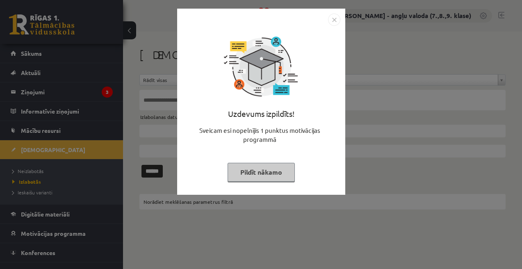
click at [333, 23] on img "Close" at bounding box center [334, 20] width 12 height 12
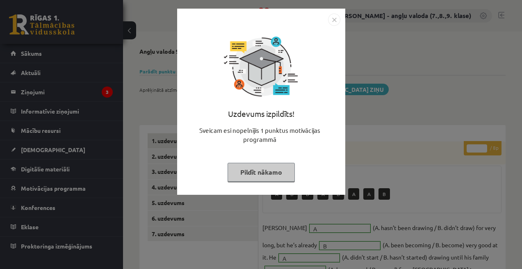
click at [252, 174] on button "Pildīt nākamo" at bounding box center [261, 172] width 67 height 19
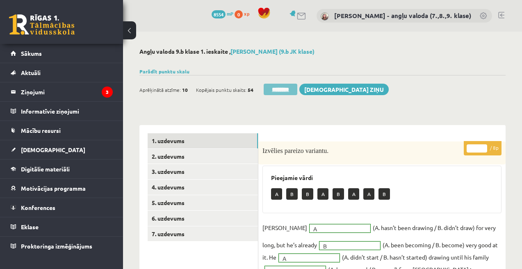
click at [281, 88] on input "********" at bounding box center [281, 89] width 34 height 11
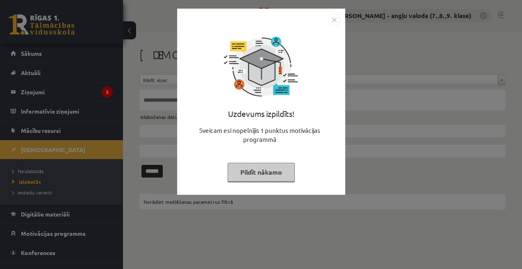
click at [253, 179] on button "Pildīt nākamo" at bounding box center [261, 172] width 67 height 19
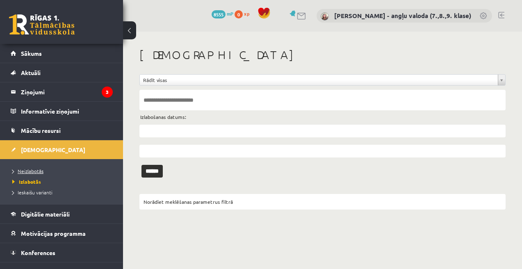
click at [26, 167] on link "Neizlabotās" at bounding box center [63, 170] width 103 height 7
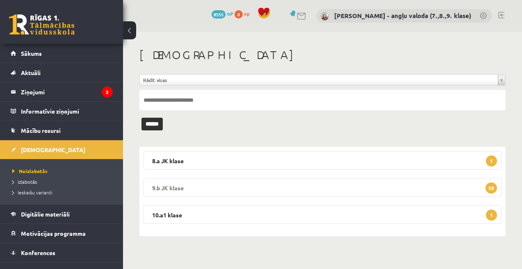
click at [230, 182] on legend "9.b JK klase 25" at bounding box center [323, 187] width 358 height 19
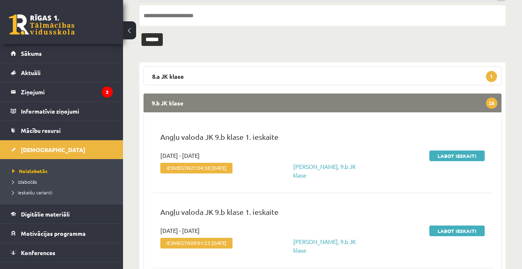
scroll to position [87, 0]
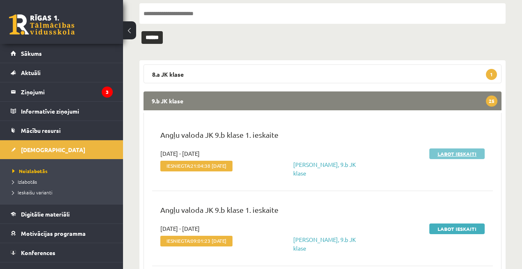
click at [458, 153] on link "Labot ieskaiti" at bounding box center [457, 154] width 55 height 11
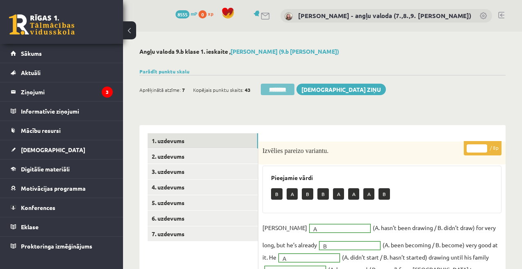
click at [285, 90] on input "********" at bounding box center [278, 89] width 34 height 11
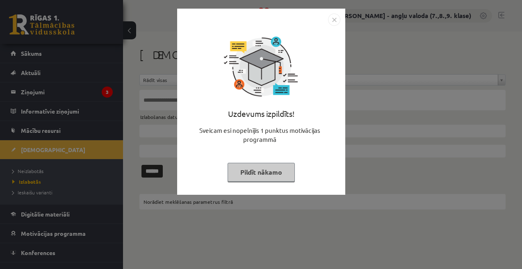
click at [248, 183] on div "Uzdevums izpildīts! Sveicam esi nopelnījis 1 punktus motivācijas programmā Pild…" at bounding box center [261, 108] width 158 height 164
click at [244, 174] on button "Pildīt nākamo" at bounding box center [261, 172] width 67 height 19
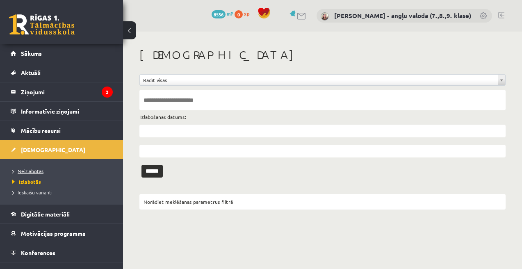
click at [31, 171] on span "Neizlabotās" at bounding box center [27, 171] width 31 height 7
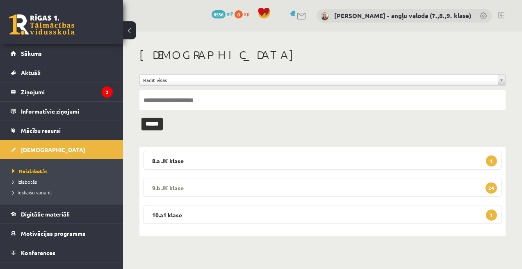
click at [337, 183] on legend "9.b JK klase 24" at bounding box center [323, 187] width 358 height 19
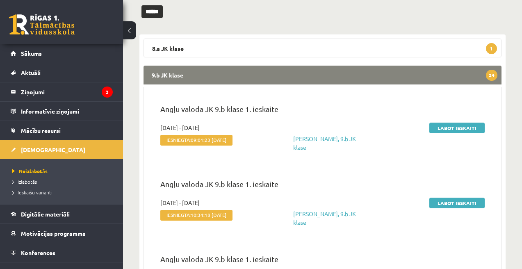
scroll to position [114, 0]
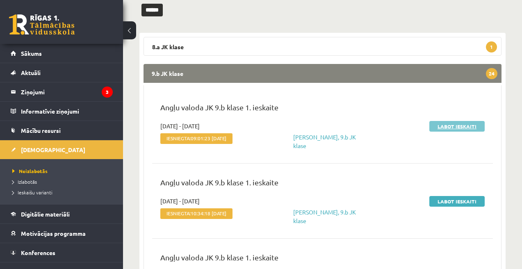
click at [462, 127] on link "Labot ieskaiti" at bounding box center [457, 126] width 55 height 11
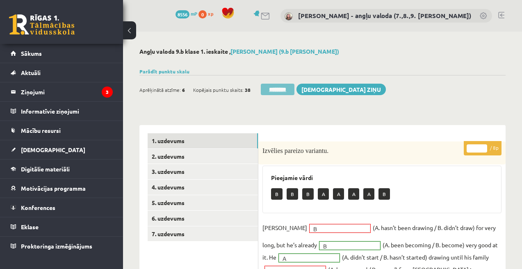
click at [283, 91] on input "********" at bounding box center [278, 89] width 34 height 11
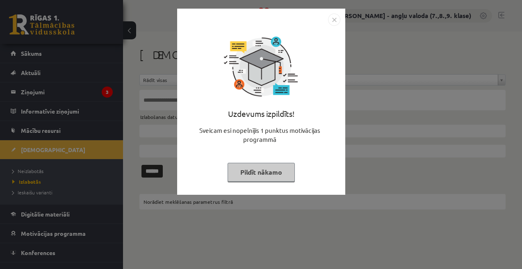
click at [280, 176] on button "Pildīt nākamo" at bounding box center [261, 172] width 67 height 19
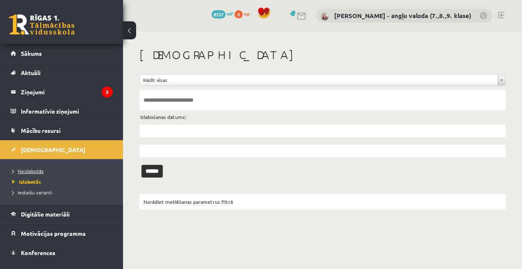
click at [28, 171] on span "Neizlabotās" at bounding box center [27, 171] width 31 height 7
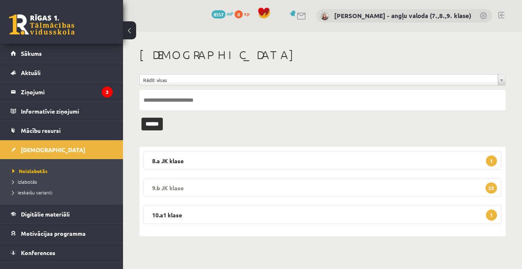
click at [298, 190] on legend "9.b JK klase 23" at bounding box center [323, 187] width 358 height 19
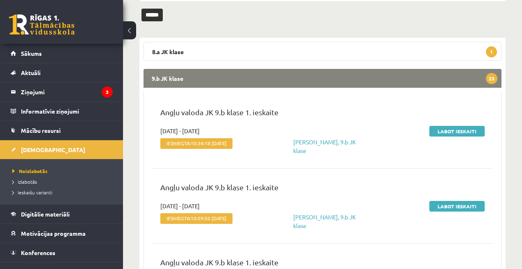
scroll to position [110, 0]
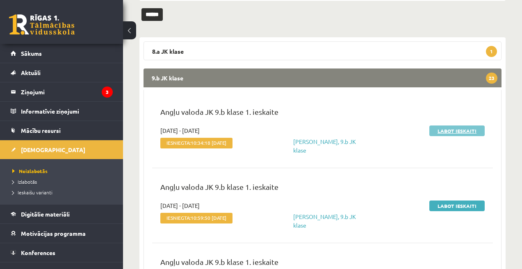
click at [459, 128] on link "Labot ieskaiti" at bounding box center [457, 131] width 55 height 11
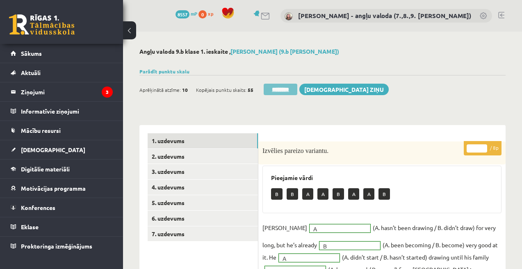
click at [271, 86] on input "********" at bounding box center [281, 89] width 34 height 11
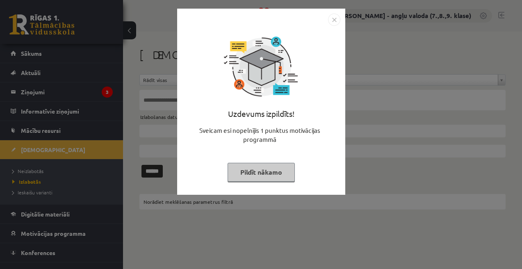
click at [243, 170] on button "Pildīt nākamo" at bounding box center [261, 172] width 67 height 19
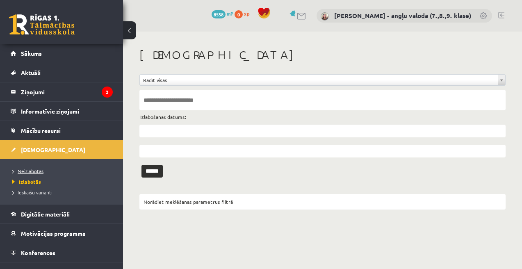
click at [27, 167] on link "Neizlabotās" at bounding box center [63, 170] width 103 height 7
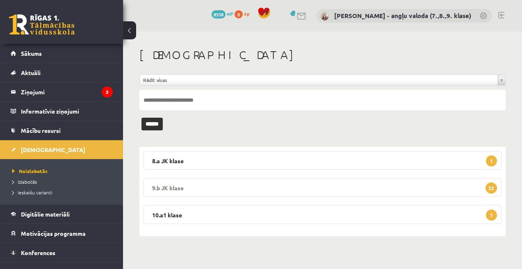
click at [342, 190] on legend "9.b JK klase 22" at bounding box center [323, 187] width 358 height 19
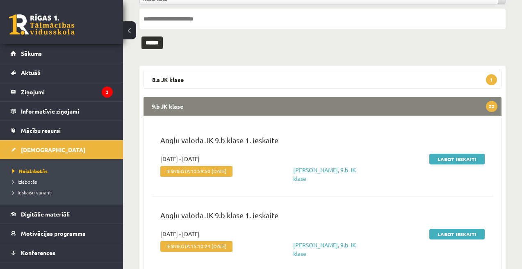
scroll to position [112, 0]
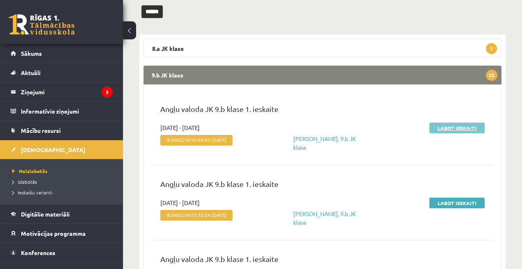
click at [453, 131] on link "Labot ieskaiti" at bounding box center [457, 128] width 55 height 11
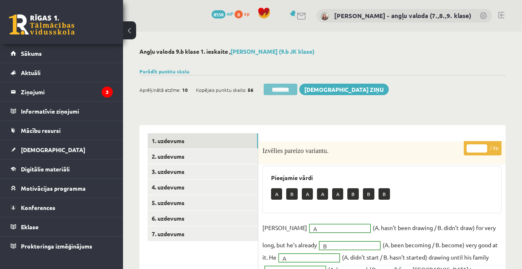
click at [279, 88] on input "********" at bounding box center [281, 89] width 34 height 11
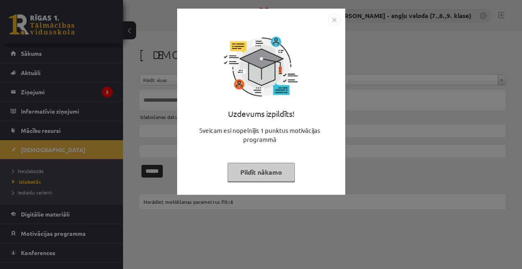
click at [256, 174] on button "Pildīt nākamo" at bounding box center [261, 172] width 67 height 19
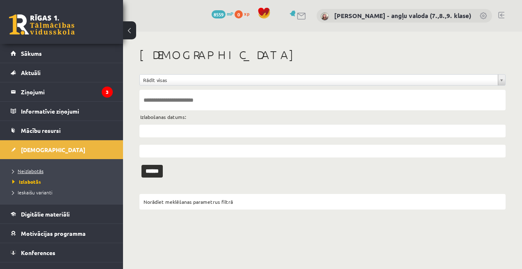
click at [36, 172] on span "Neizlabotās" at bounding box center [27, 171] width 31 height 7
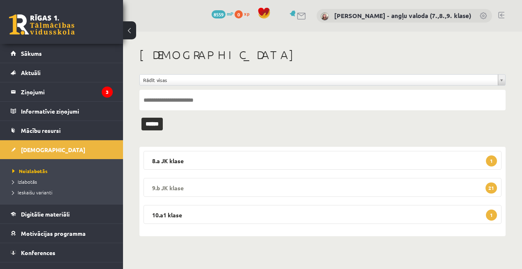
click at [329, 186] on legend "9.b JK klase 21" at bounding box center [323, 187] width 358 height 19
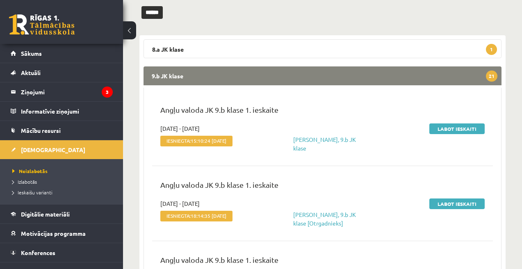
scroll to position [113, 0]
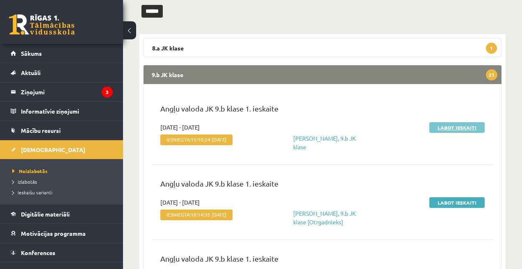
click at [458, 127] on link "Labot ieskaiti" at bounding box center [457, 127] width 55 height 11
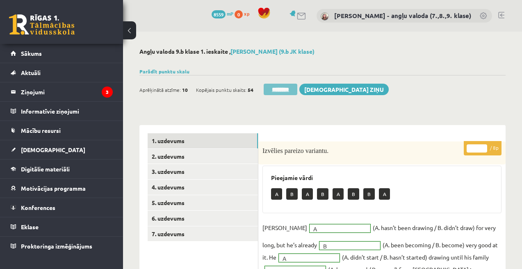
click at [298, 85] on input "********" at bounding box center [281, 89] width 34 height 11
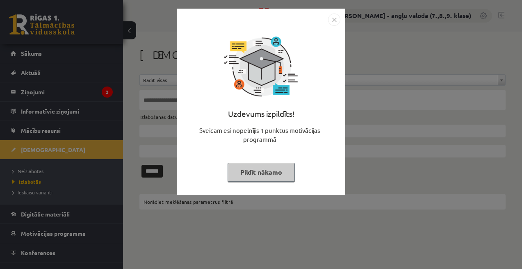
click at [249, 176] on button "Pildīt nākamo" at bounding box center [261, 172] width 67 height 19
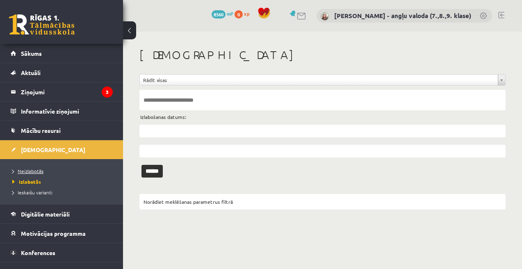
click at [31, 169] on span "Neizlabotās" at bounding box center [27, 171] width 31 height 7
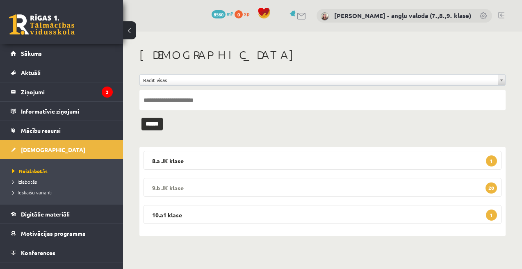
click at [290, 181] on legend "9.b JK klase 20" at bounding box center [323, 187] width 358 height 19
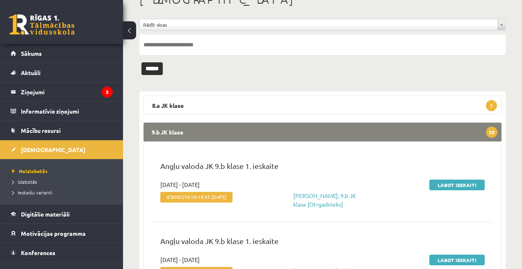
scroll to position [92, 0]
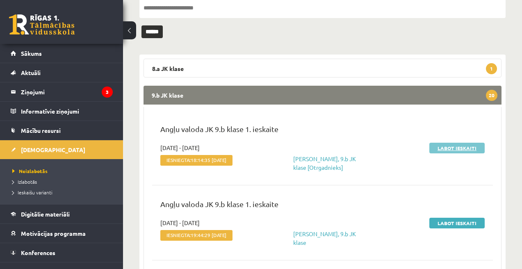
click at [456, 147] on link "Labot ieskaiti" at bounding box center [457, 148] width 55 height 11
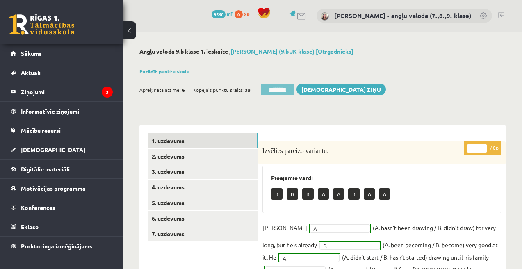
click at [290, 87] on input "********" at bounding box center [278, 89] width 34 height 11
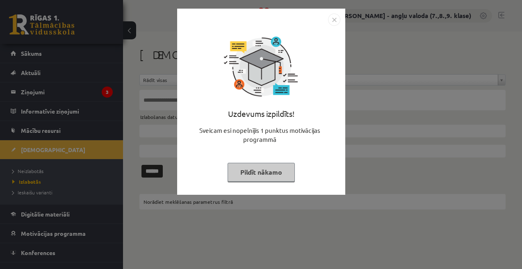
click at [259, 175] on button "Pildīt nākamo" at bounding box center [261, 172] width 67 height 19
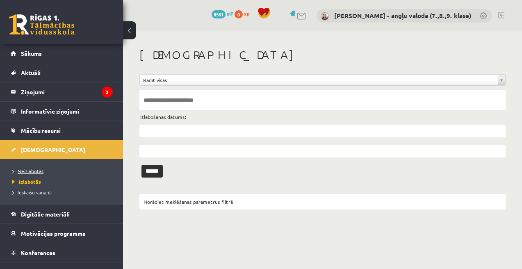
click at [21, 171] on span "Neizlabotās" at bounding box center [27, 171] width 31 height 7
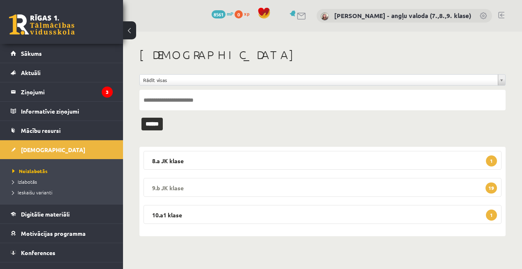
click at [285, 185] on legend "9.b JK klase 19" at bounding box center [323, 187] width 358 height 19
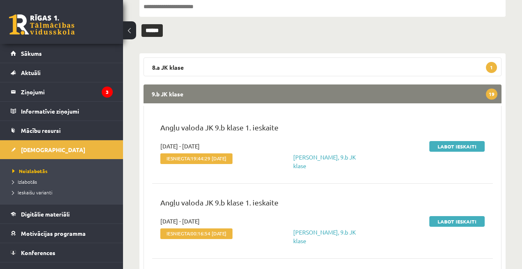
scroll to position [95, 0]
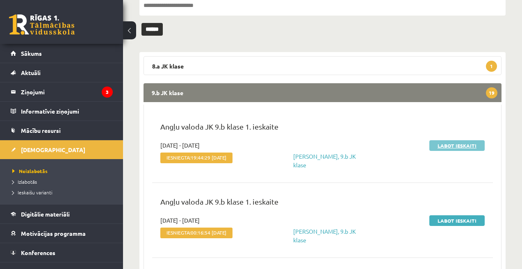
click at [465, 144] on link "Labot ieskaiti" at bounding box center [457, 145] width 55 height 11
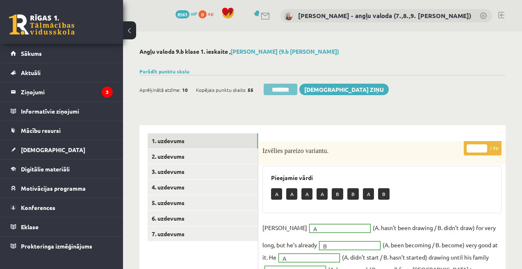
click at [288, 89] on input "********" at bounding box center [281, 89] width 34 height 11
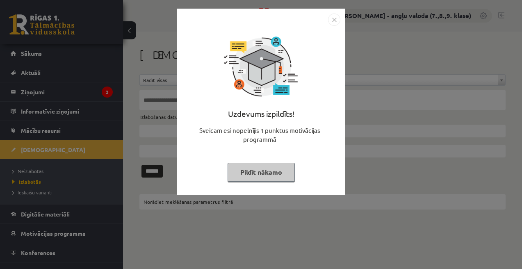
click at [248, 179] on button "Pildīt nākamo" at bounding box center [261, 172] width 67 height 19
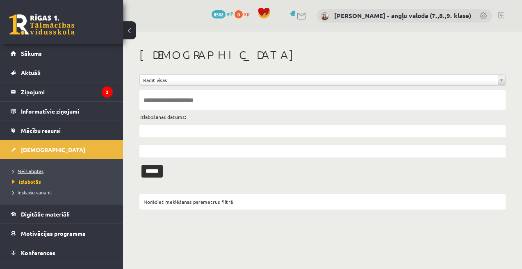
click at [34, 169] on span "Neizlabotās" at bounding box center [27, 171] width 31 height 7
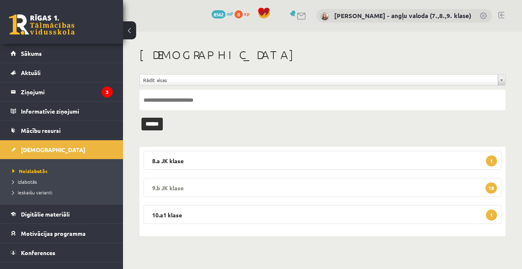
click at [284, 182] on legend "9.b JK klase 18" at bounding box center [323, 187] width 358 height 19
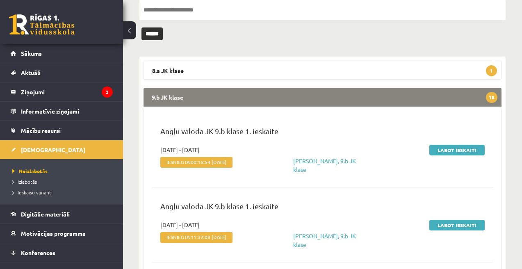
scroll to position [100, 0]
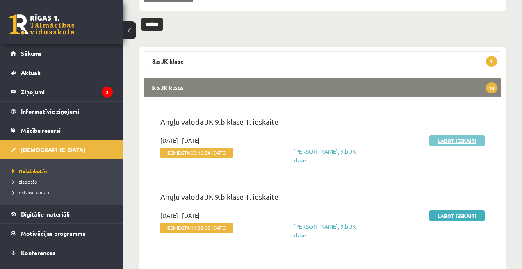
click at [460, 140] on link "Labot ieskaiti" at bounding box center [457, 140] width 55 height 11
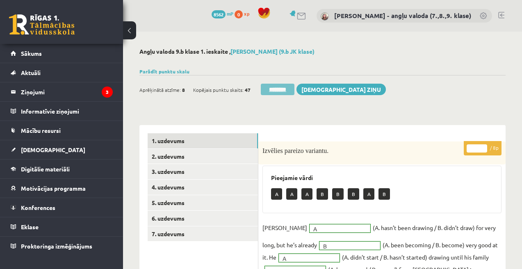
click at [277, 93] on input "********" at bounding box center [278, 89] width 34 height 11
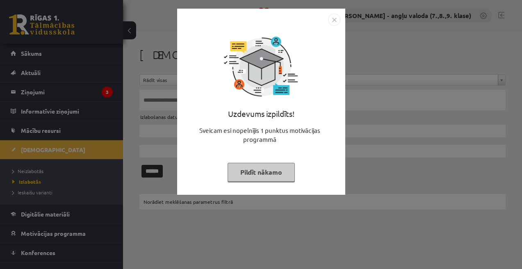
click at [273, 165] on button "Pildīt nākamo" at bounding box center [261, 172] width 67 height 19
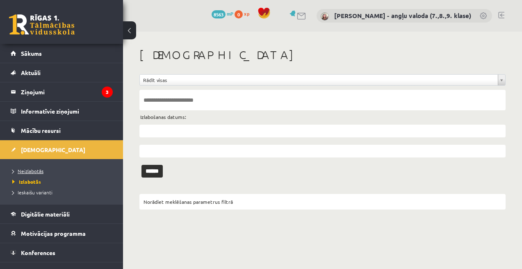
click at [37, 167] on link "Neizlabotās" at bounding box center [63, 170] width 103 height 7
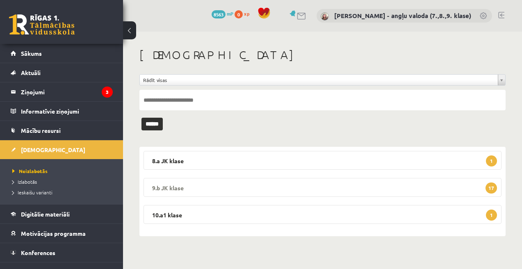
click at [330, 180] on legend "9.b JK klase 17" at bounding box center [323, 187] width 358 height 19
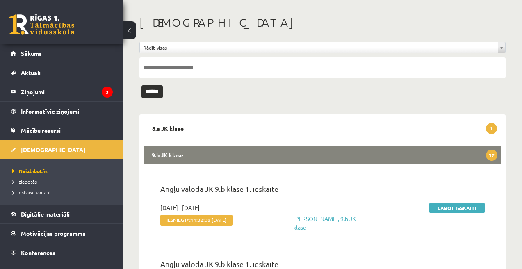
scroll to position [36, 0]
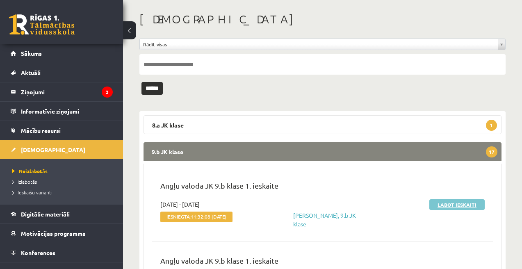
click at [463, 204] on link "Labot ieskaiti" at bounding box center [457, 204] width 55 height 11
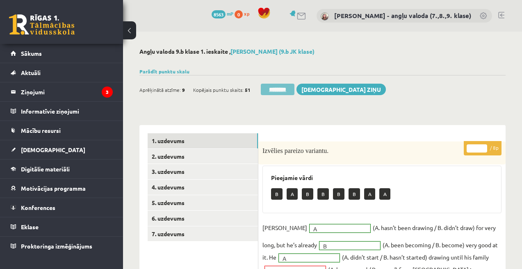
click at [281, 89] on input "********" at bounding box center [278, 89] width 34 height 11
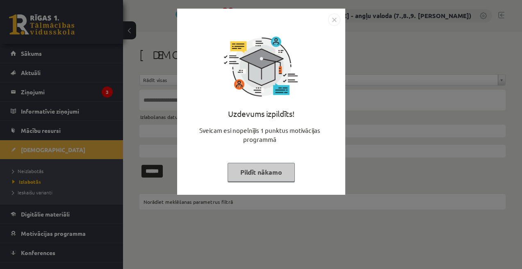
click at [257, 170] on button "Pildīt nākamo" at bounding box center [261, 172] width 67 height 19
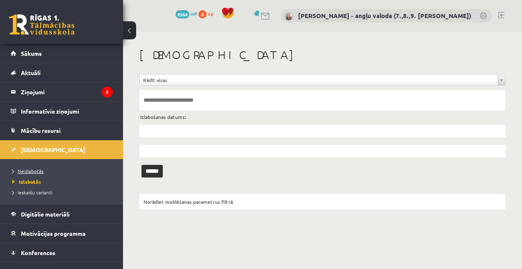
click at [32, 169] on span "Neizlabotās" at bounding box center [27, 171] width 31 height 7
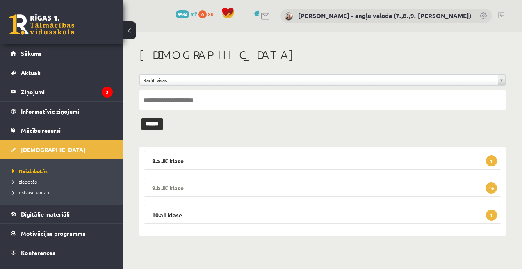
click at [253, 186] on legend "9.b JK klase 16" at bounding box center [323, 187] width 358 height 19
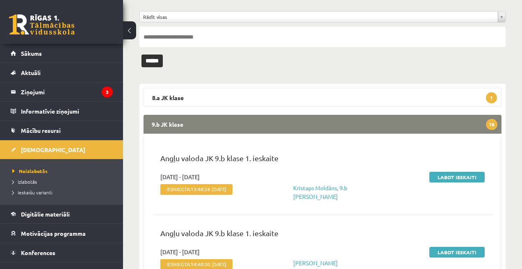
scroll to position [77, 0]
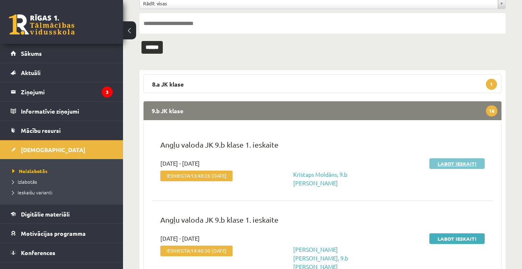
click at [462, 164] on link "Labot ieskaiti" at bounding box center [457, 163] width 55 height 11
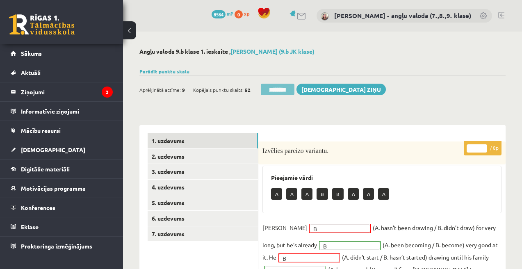
click at [278, 87] on input "********" at bounding box center [278, 89] width 34 height 11
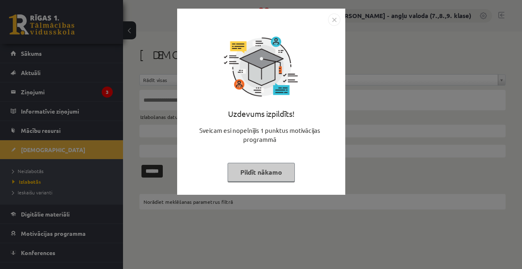
click at [245, 173] on button "Pildīt nākamo" at bounding box center [261, 172] width 67 height 19
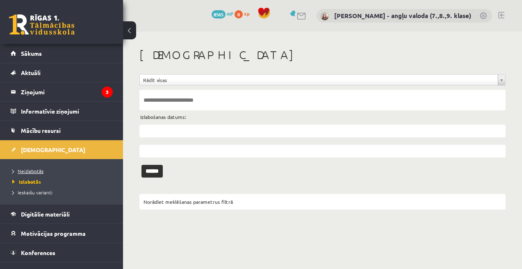
click at [39, 167] on link "Neizlabotās" at bounding box center [63, 170] width 103 height 7
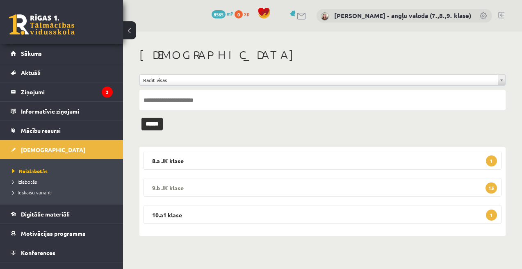
click at [257, 186] on legend "9.b JK klase 15" at bounding box center [323, 187] width 358 height 19
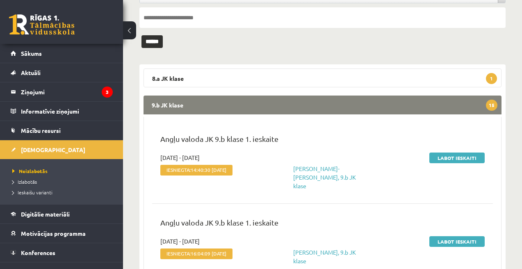
scroll to position [99, 0]
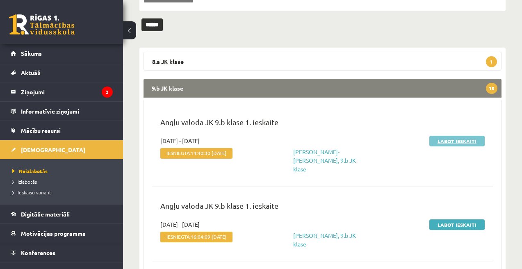
click at [455, 140] on link "Labot ieskaiti" at bounding box center [457, 141] width 55 height 11
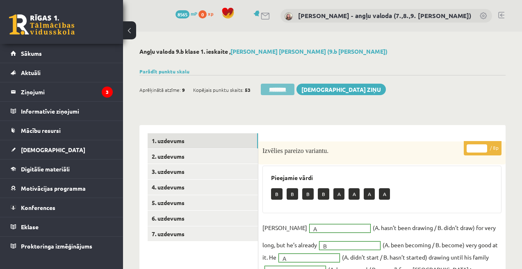
click at [267, 88] on input "********" at bounding box center [278, 89] width 34 height 11
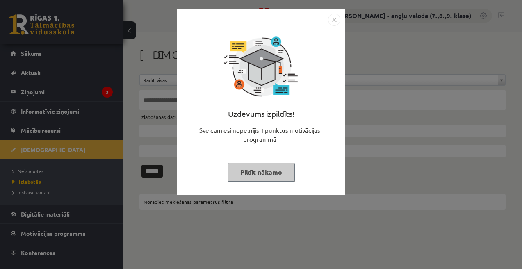
click at [256, 166] on button "Pildīt nākamo" at bounding box center [261, 172] width 67 height 19
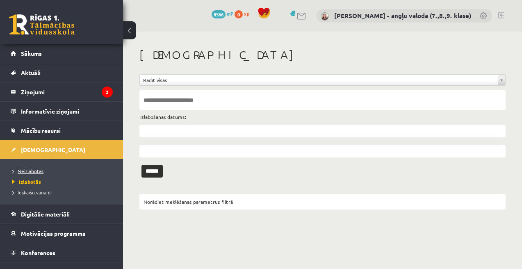
click at [25, 167] on link "Neizlabotās" at bounding box center [63, 170] width 103 height 7
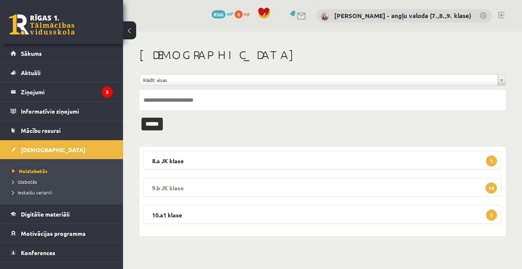
click at [332, 188] on legend "9.b JK klase 14" at bounding box center [323, 187] width 358 height 19
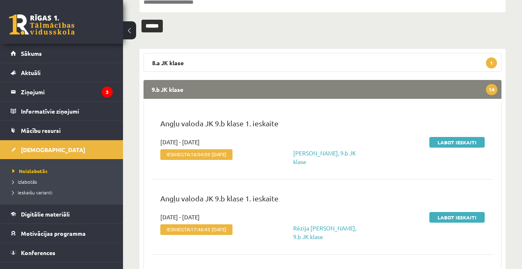
scroll to position [98, 0]
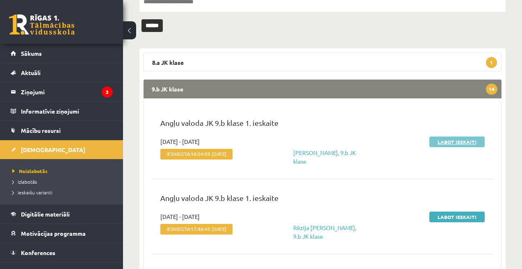
click at [463, 142] on link "Labot ieskaiti" at bounding box center [457, 142] width 55 height 11
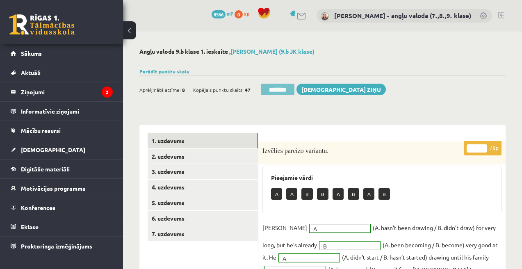
click at [282, 90] on input "********" at bounding box center [278, 89] width 34 height 11
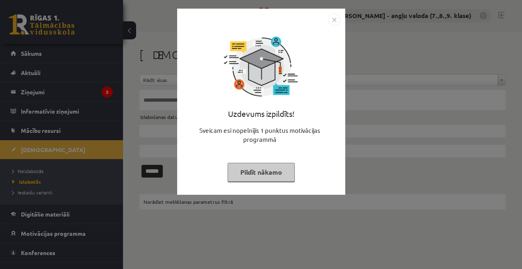
click at [263, 170] on button "Pildīt nākamo" at bounding box center [261, 172] width 67 height 19
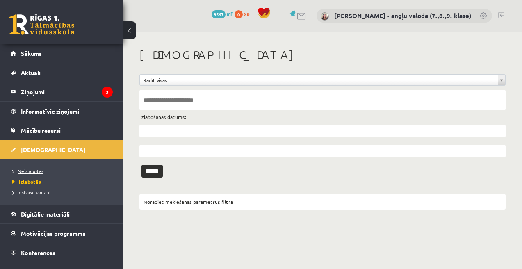
click at [30, 173] on span "Neizlabotās" at bounding box center [27, 171] width 31 height 7
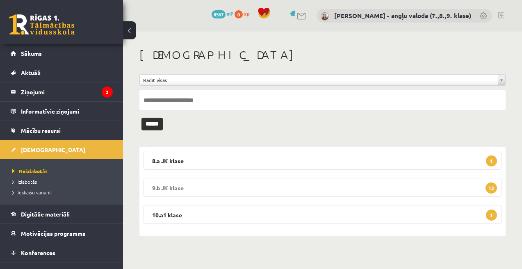
click at [262, 181] on legend "9.b JK klase 13" at bounding box center [323, 187] width 358 height 19
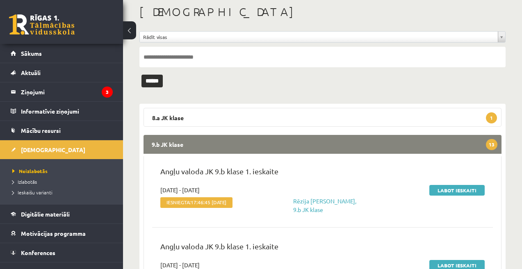
scroll to position [63, 0]
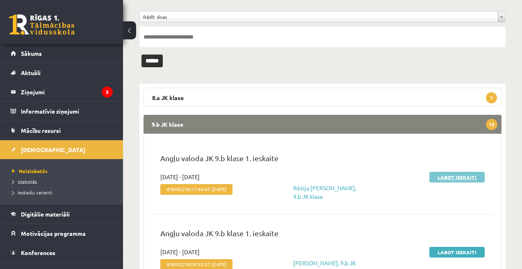
click at [460, 178] on link "Labot ieskaiti" at bounding box center [457, 177] width 55 height 11
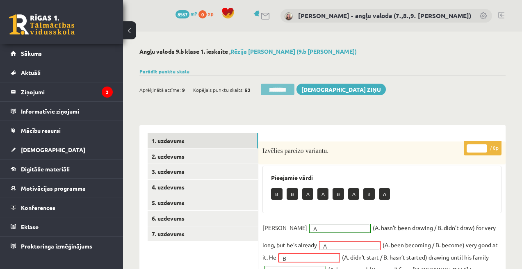
click at [279, 85] on input "********" at bounding box center [278, 89] width 34 height 11
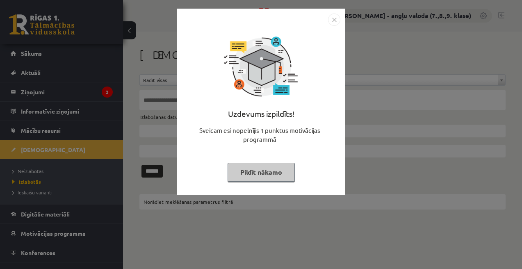
click at [274, 172] on button "Pildīt nākamo" at bounding box center [261, 172] width 67 height 19
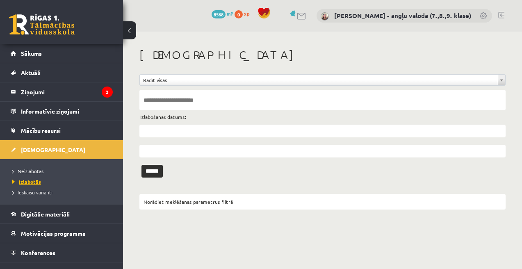
click at [37, 180] on span "Izlabotās" at bounding box center [26, 182] width 29 height 7
click at [28, 170] on span "Neizlabotās" at bounding box center [27, 171] width 31 height 7
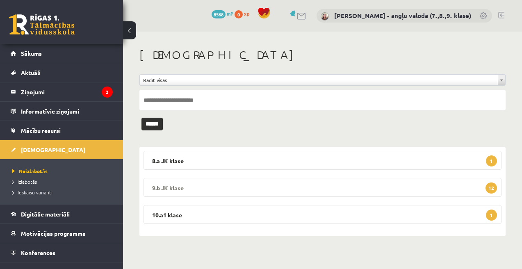
click at [277, 184] on legend "9.b JK klase 12" at bounding box center [323, 187] width 358 height 19
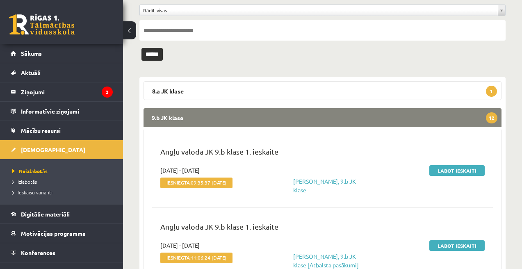
scroll to position [126, 0]
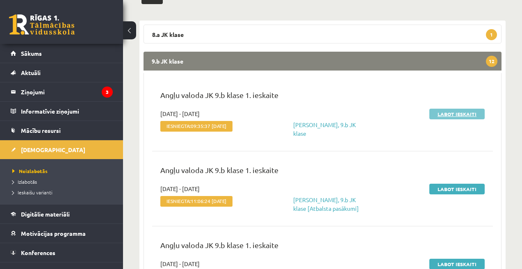
click at [460, 111] on link "Labot ieskaiti" at bounding box center [457, 114] width 55 height 11
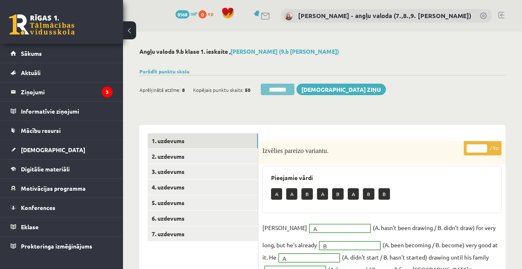
click at [279, 88] on input "********" at bounding box center [278, 89] width 34 height 11
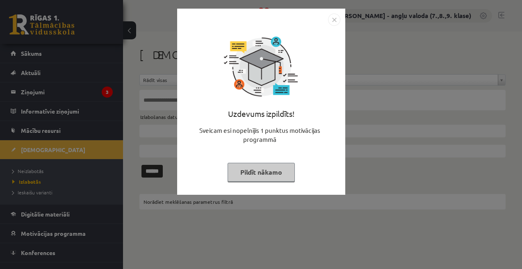
click at [260, 172] on button "Pildīt nākamo" at bounding box center [261, 172] width 67 height 19
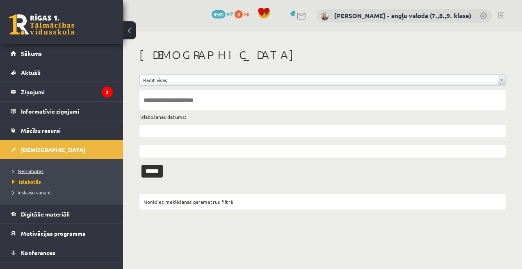
click at [39, 168] on span "Neizlabotās" at bounding box center [27, 171] width 31 height 7
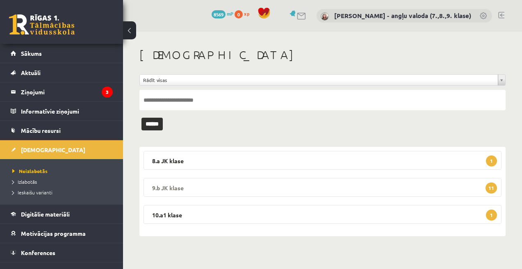
click at [261, 188] on legend "9.b JK klase 11" at bounding box center [323, 187] width 358 height 19
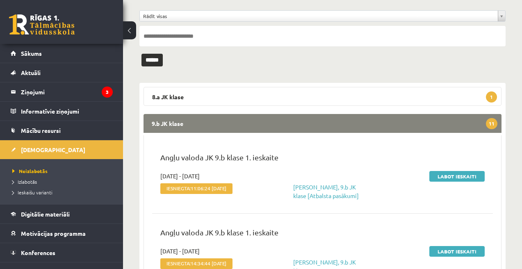
scroll to position [107, 0]
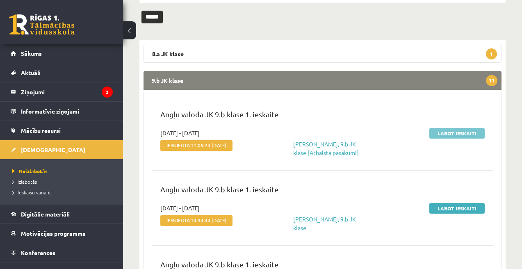
click at [460, 133] on link "Labot ieskaiti" at bounding box center [457, 133] width 55 height 11
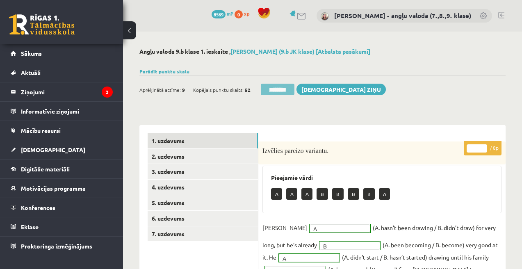
click at [279, 92] on input "********" at bounding box center [278, 89] width 34 height 11
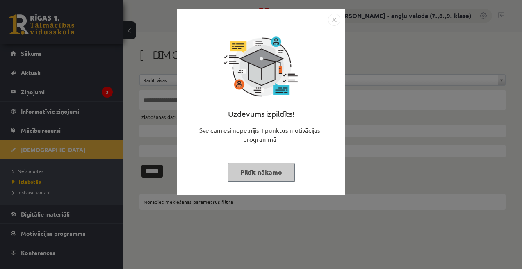
click at [266, 175] on button "Pildīt nākamo" at bounding box center [261, 172] width 67 height 19
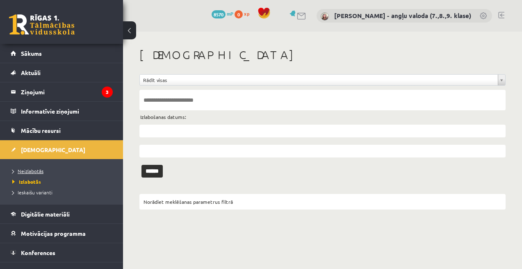
click at [33, 169] on span "Neizlabotās" at bounding box center [27, 171] width 31 height 7
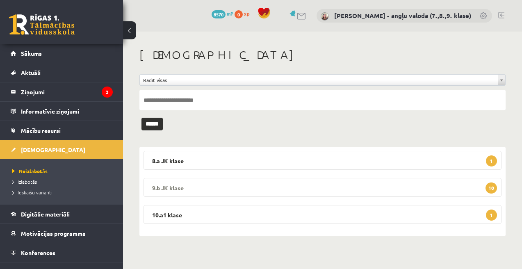
click at [311, 188] on legend "9.b JK klase 10" at bounding box center [323, 187] width 358 height 19
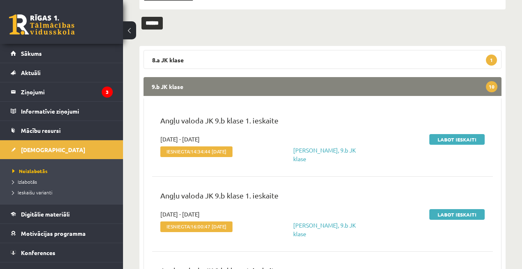
scroll to position [111, 0]
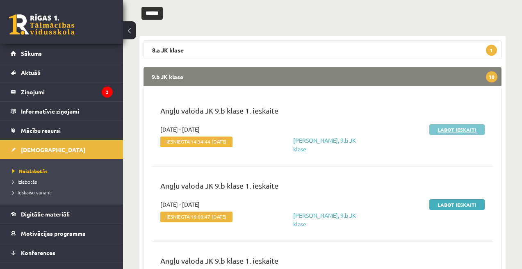
click at [448, 127] on link "Labot ieskaiti" at bounding box center [457, 129] width 55 height 11
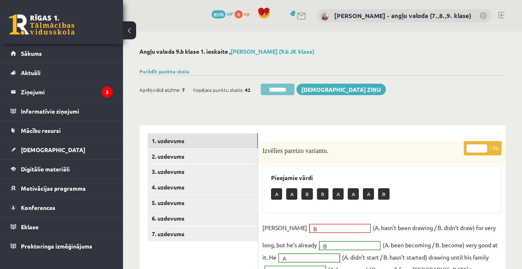
click at [266, 88] on input "********" at bounding box center [278, 89] width 34 height 11
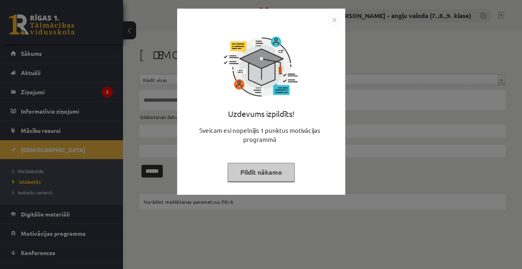
click at [261, 173] on button "Pildīt nākamo" at bounding box center [261, 172] width 67 height 19
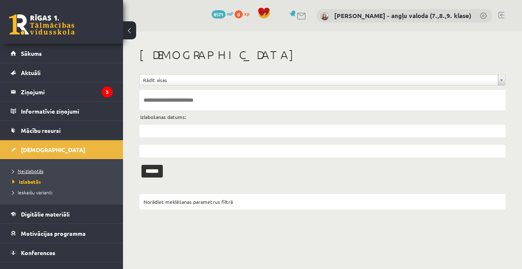
click at [25, 170] on span "Neizlabotās" at bounding box center [27, 171] width 31 height 7
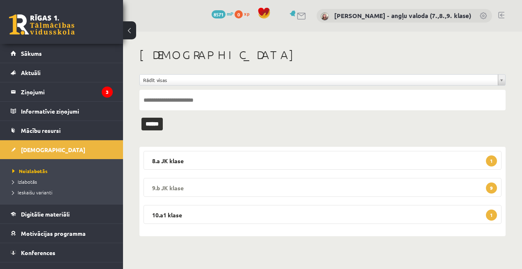
click at [381, 185] on legend "9.b JK klase 9" at bounding box center [323, 187] width 358 height 19
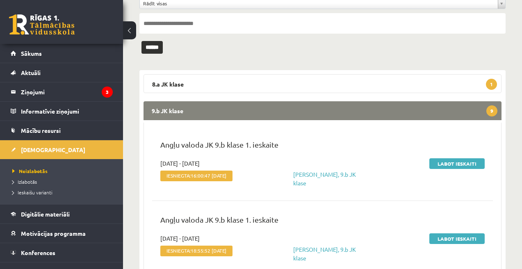
scroll to position [76, 0]
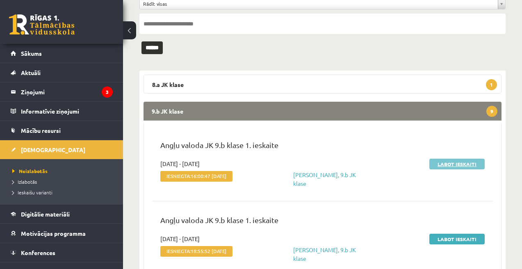
click at [459, 162] on link "Labot ieskaiti" at bounding box center [457, 164] width 55 height 11
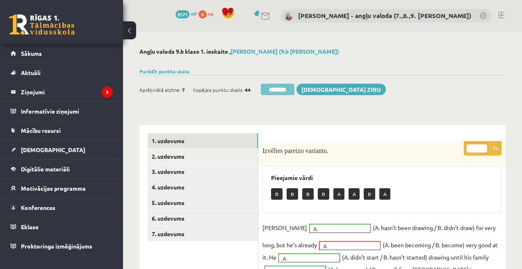
click at [272, 88] on input "********" at bounding box center [278, 89] width 34 height 11
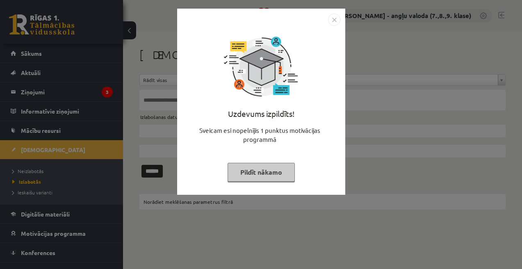
click at [263, 174] on button "Pildīt nākamo" at bounding box center [261, 172] width 67 height 19
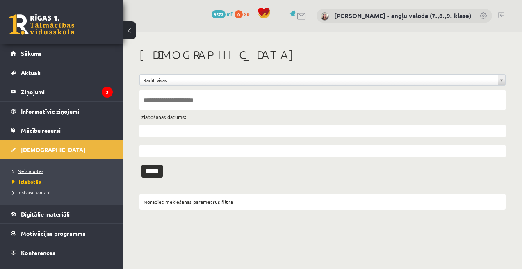
click at [37, 171] on span "Neizlabotās" at bounding box center [27, 171] width 31 height 7
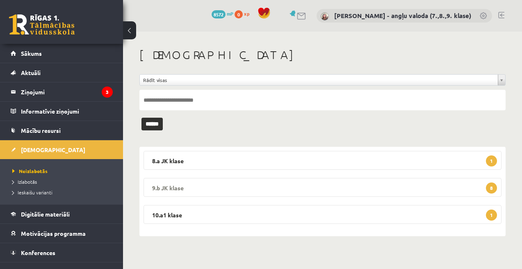
click at [279, 181] on legend "9.b JK klase 8" at bounding box center [323, 187] width 358 height 19
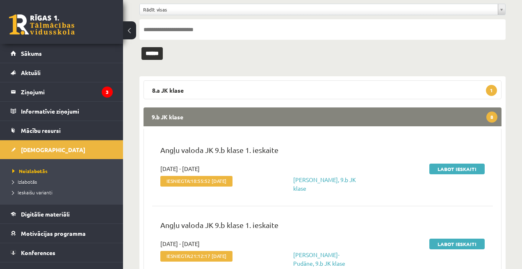
scroll to position [92, 0]
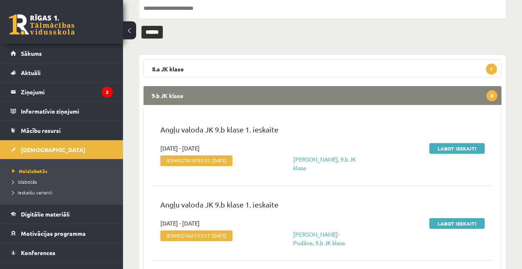
click at [465, 143] on div "Angļu valoda JK 9.b klase 1. ieskaite" at bounding box center [322, 134] width 337 height 20
click at [451, 148] on link "Labot ieskaiti" at bounding box center [457, 148] width 55 height 11
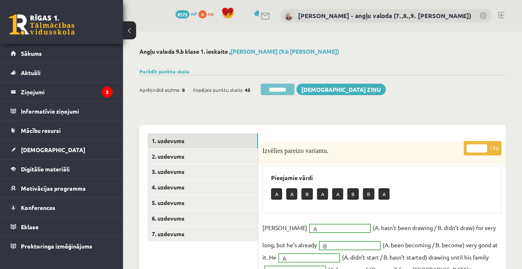
click at [275, 89] on input "********" at bounding box center [278, 89] width 34 height 11
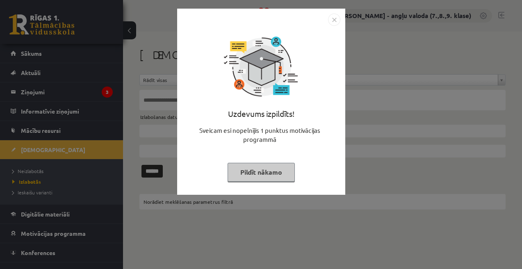
click at [275, 171] on button "Pildīt nākamo" at bounding box center [261, 172] width 67 height 19
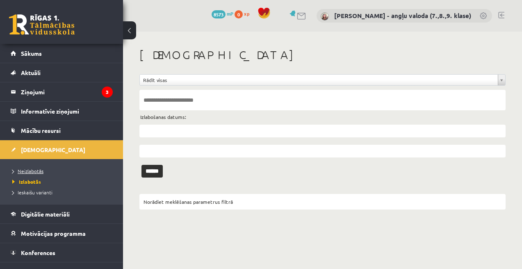
click at [37, 170] on span "Neizlabotās" at bounding box center [27, 171] width 31 height 7
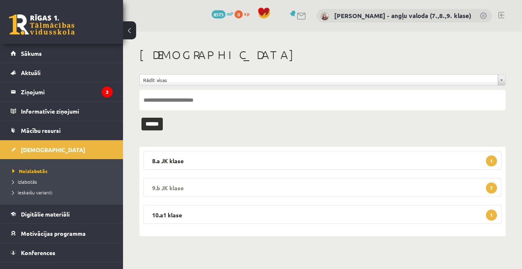
click at [254, 192] on legend "9.b JK klase 7" at bounding box center [323, 187] width 358 height 19
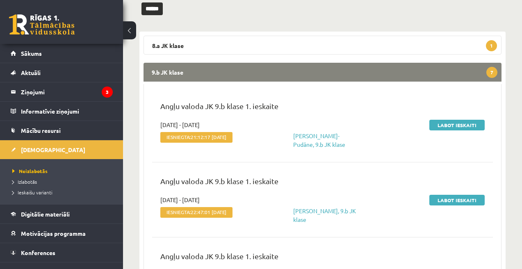
scroll to position [119, 0]
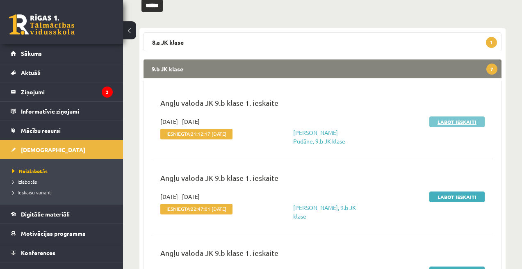
click at [459, 119] on link "Labot ieskaiti" at bounding box center [457, 122] width 55 height 11
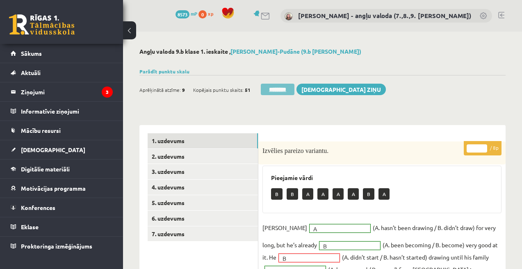
click at [277, 88] on input "********" at bounding box center [278, 89] width 34 height 11
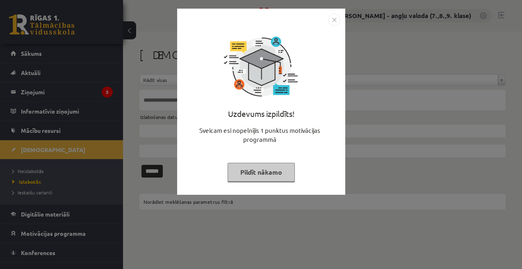
click at [255, 174] on button "Pildīt nākamo" at bounding box center [261, 172] width 67 height 19
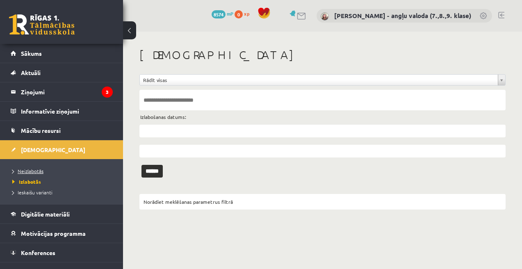
click at [32, 171] on span "Neizlabotās" at bounding box center [27, 171] width 31 height 7
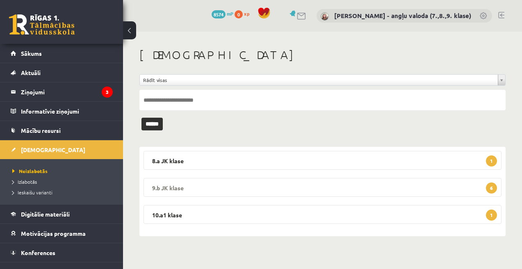
click at [276, 186] on legend "9.b JK klase 6" at bounding box center [323, 187] width 358 height 19
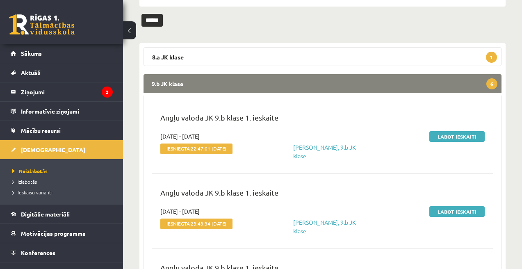
scroll to position [106, 0]
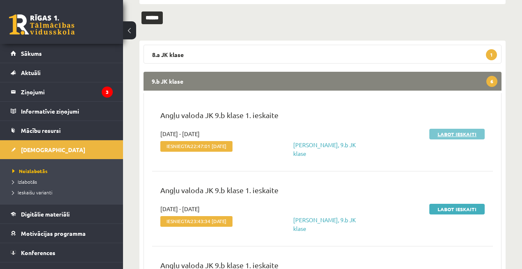
click at [458, 129] on link "Labot ieskaiti" at bounding box center [457, 134] width 55 height 11
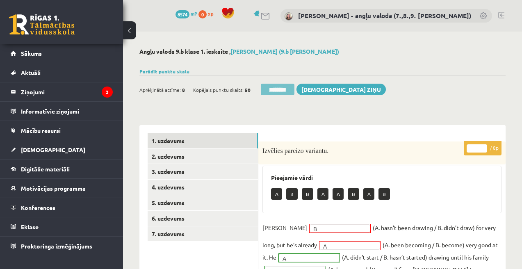
click at [282, 95] on input "********" at bounding box center [278, 89] width 34 height 11
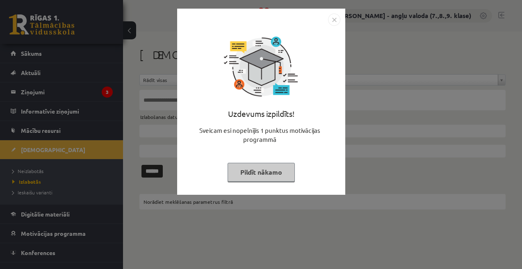
click at [252, 172] on button "Pildīt nākamo" at bounding box center [261, 172] width 67 height 19
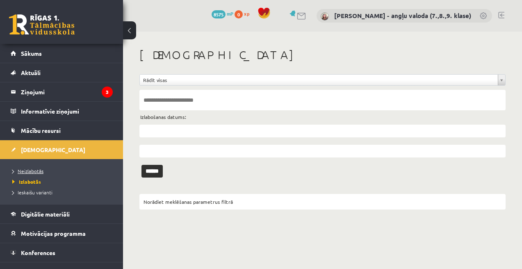
click at [33, 171] on span "Neizlabotās" at bounding box center [27, 171] width 31 height 7
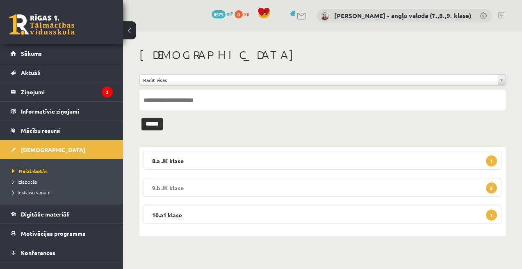
click at [262, 189] on legend "9.b JK klase 5" at bounding box center [323, 187] width 358 height 19
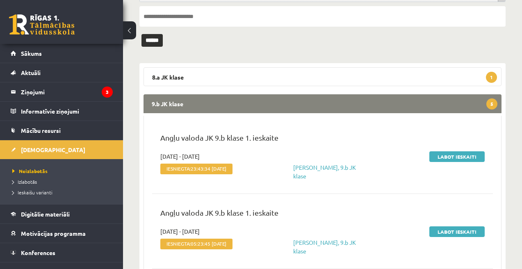
scroll to position [87, 0]
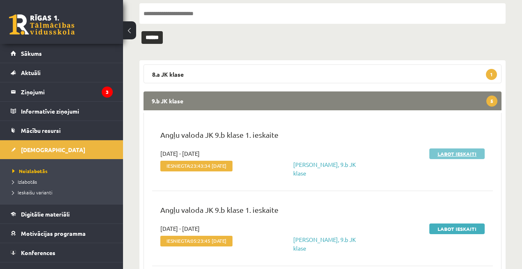
click at [458, 156] on link "Labot ieskaiti" at bounding box center [457, 154] width 55 height 11
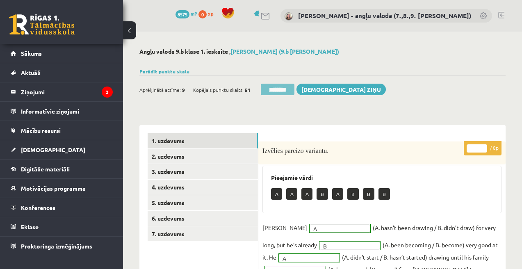
click at [289, 91] on input "********" at bounding box center [278, 89] width 34 height 11
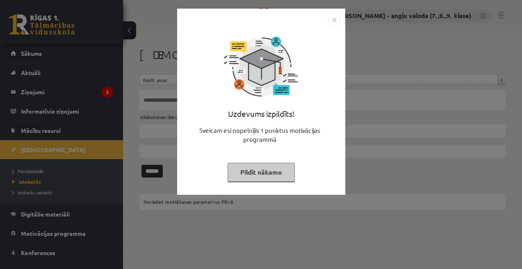
click at [283, 168] on button "Pildīt nākamo" at bounding box center [261, 172] width 67 height 19
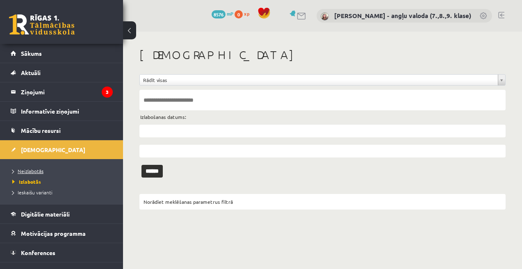
click at [27, 169] on span "Neizlabotās" at bounding box center [27, 171] width 31 height 7
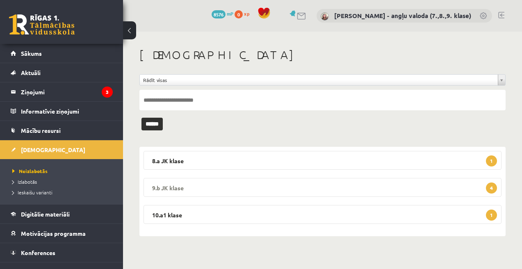
click at [282, 192] on legend "9.b JK klase 4" at bounding box center [323, 187] width 358 height 19
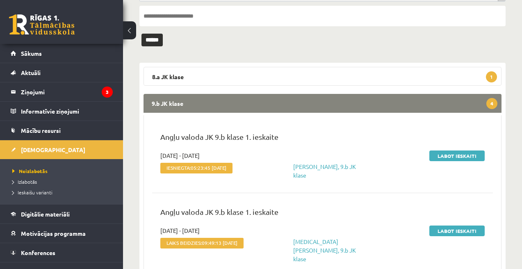
scroll to position [106, 0]
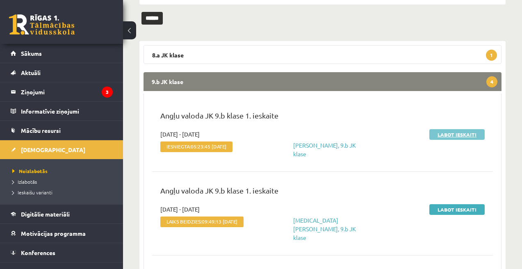
click at [451, 134] on link "Labot ieskaiti" at bounding box center [457, 134] width 55 height 11
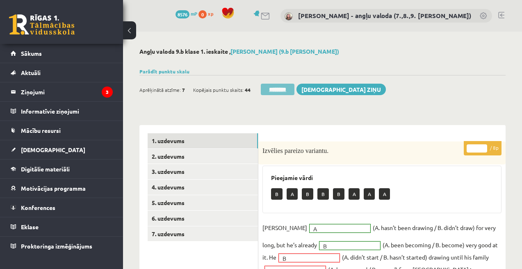
click at [286, 90] on input "********" at bounding box center [278, 89] width 34 height 11
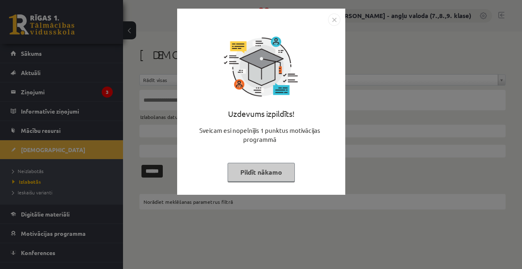
click at [278, 171] on button "Pildīt nākamo" at bounding box center [261, 172] width 67 height 19
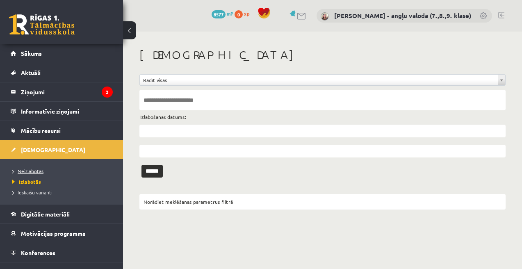
click at [35, 169] on span "Neizlabotās" at bounding box center [27, 171] width 31 height 7
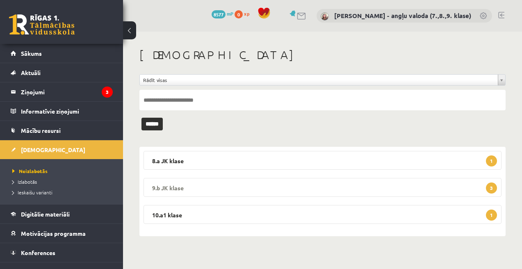
click at [278, 184] on legend "9.b JK klase 3" at bounding box center [323, 187] width 358 height 19
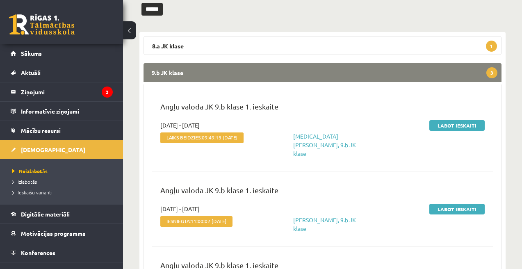
scroll to position [120, 0]
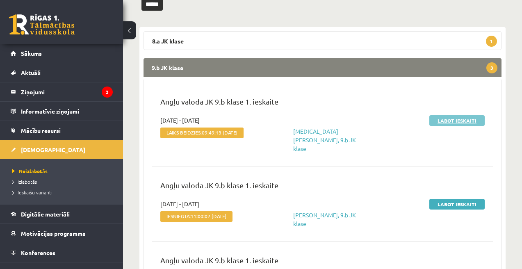
click at [459, 117] on link "Labot ieskaiti" at bounding box center [457, 120] width 55 height 11
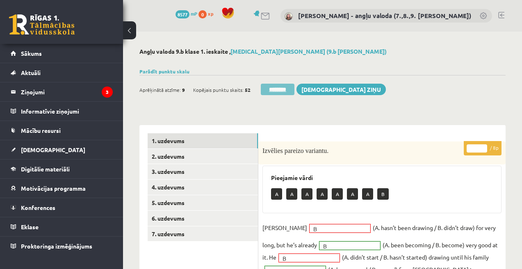
click at [285, 94] on input "********" at bounding box center [278, 89] width 34 height 11
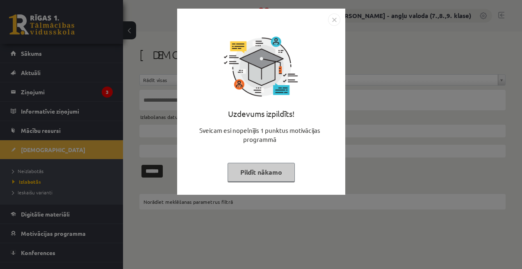
click at [258, 174] on button "Pildīt nākamo" at bounding box center [261, 172] width 67 height 19
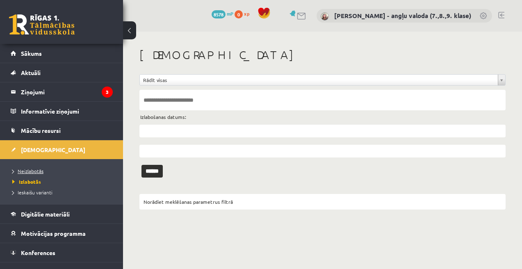
click at [27, 170] on span "Neizlabotās" at bounding box center [27, 171] width 31 height 7
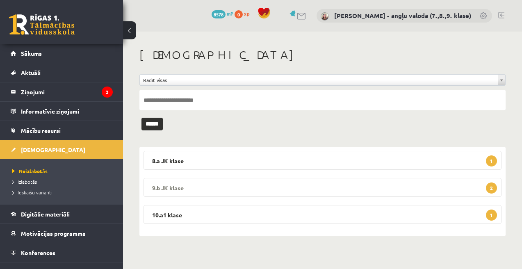
click at [253, 190] on legend "9.b JK klase 2" at bounding box center [323, 187] width 358 height 19
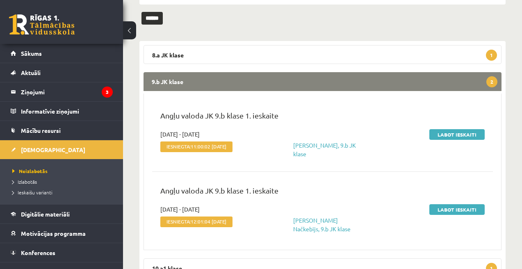
scroll to position [123, 0]
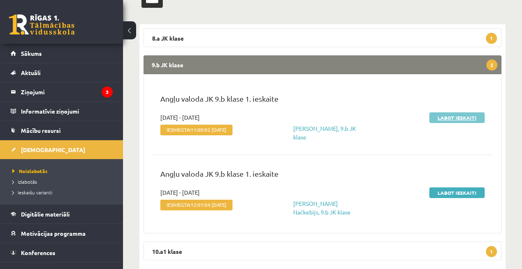
click at [453, 121] on link "Labot ieskaiti" at bounding box center [457, 117] width 55 height 11
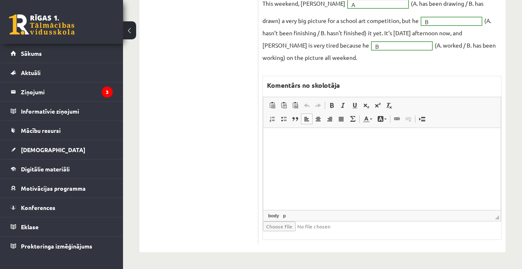
click at [314, 153] on html at bounding box center [382, 140] width 238 height 25
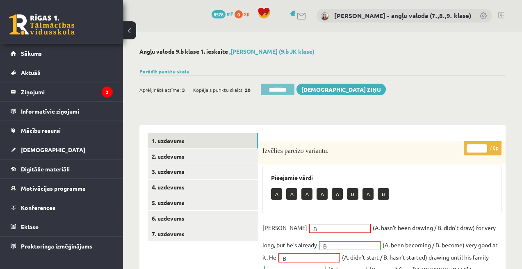
click at [284, 87] on input "********" at bounding box center [278, 89] width 34 height 11
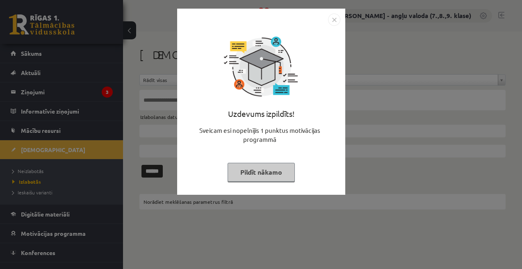
click at [243, 172] on button "Pildīt nākamo" at bounding box center [261, 172] width 67 height 19
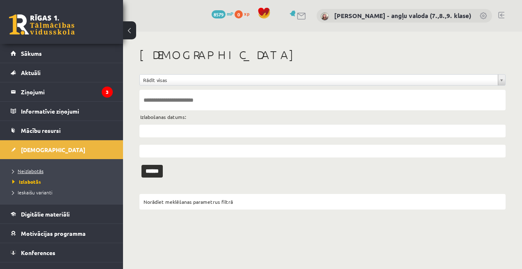
click at [26, 172] on span "Neizlabotās" at bounding box center [27, 171] width 31 height 7
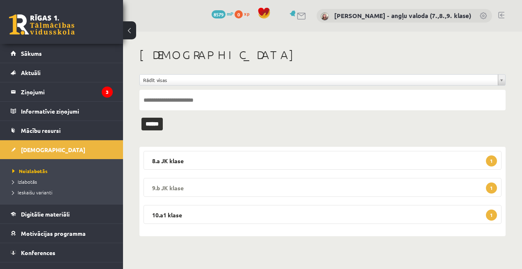
click at [266, 193] on legend "9.b JK klase 1" at bounding box center [323, 187] width 358 height 19
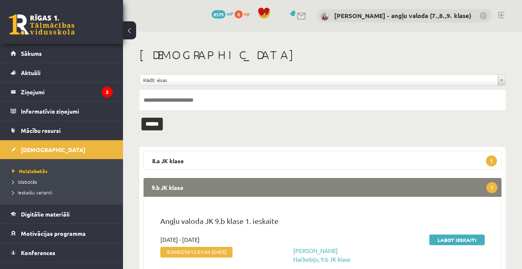
scroll to position [68, 0]
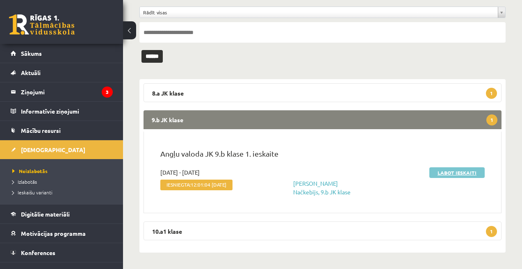
click at [465, 170] on link "Labot ieskaiti" at bounding box center [457, 172] width 55 height 11
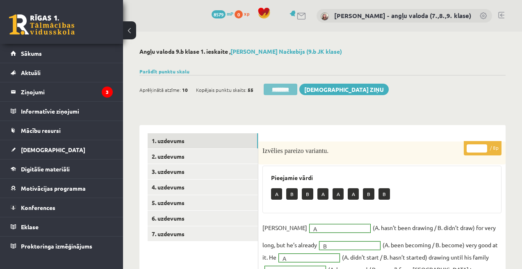
click at [296, 87] on input "********" at bounding box center [281, 89] width 34 height 11
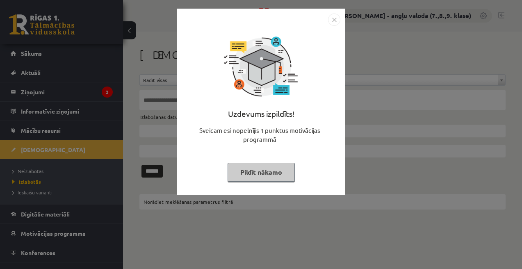
click at [245, 181] on button "Pildīt nākamo" at bounding box center [261, 172] width 67 height 19
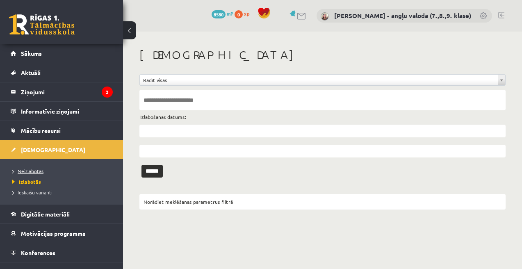
click at [27, 172] on span "Neizlabotās" at bounding box center [27, 171] width 31 height 7
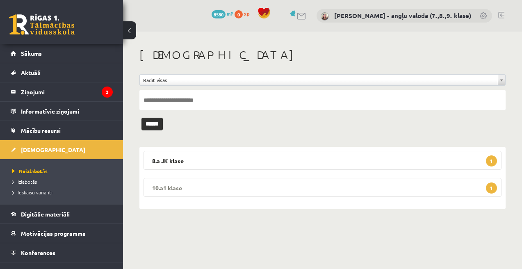
click at [274, 188] on legend "10.a1 klase 1" at bounding box center [323, 187] width 358 height 19
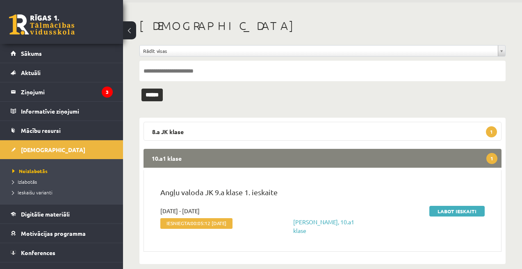
scroll to position [41, 0]
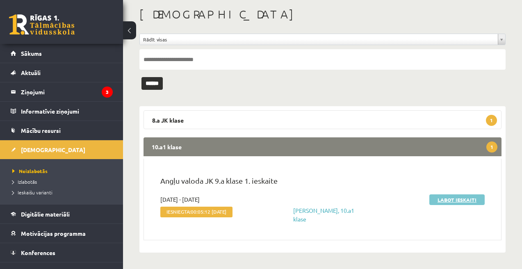
click at [452, 197] on link "Labot ieskaiti" at bounding box center [457, 200] width 55 height 11
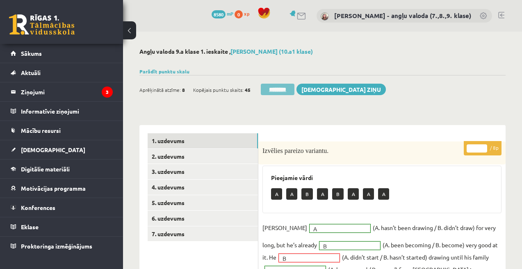
click at [282, 90] on input "********" at bounding box center [278, 89] width 34 height 11
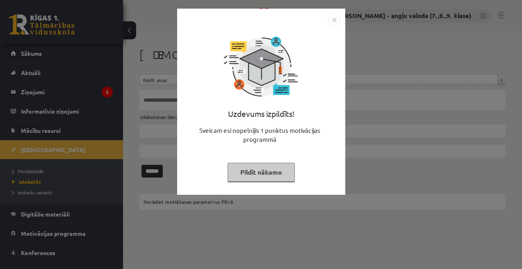
click at [264, 167] on button "Pildīt nākamo" at bounding box center [261, 172] width 67 height 19
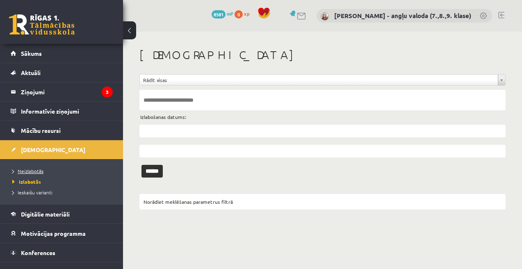
click at [38, 169] on span "Neizlabotās" at bounding box center [27, 171] width 31 height 7
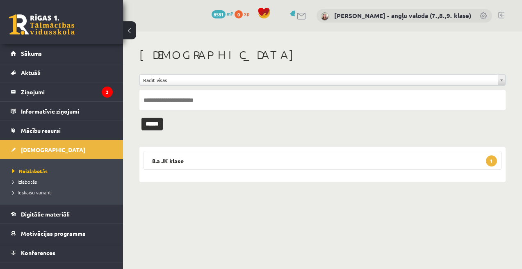
click at [310, 215] on body "0 Dāvanas 8581 mP 0 xp [PERSON_NAME]-Dimiņa - angļu valoda (7.,8.,9. klase) Sāk…" at bounding box center [261, 134] width 522 height 269
